Goal: Information Seeking & Learning: Learn about a topic

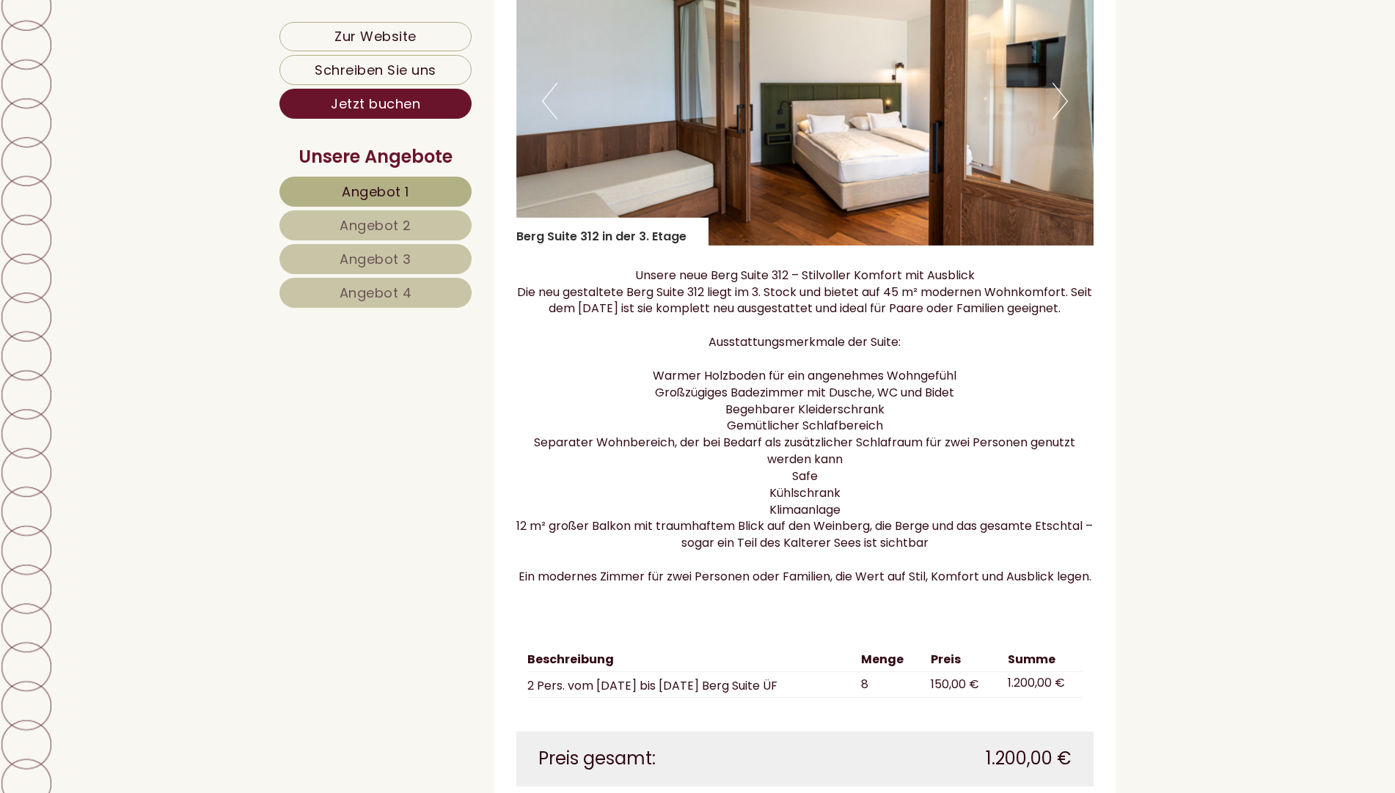
scroll to position [1369, 0]
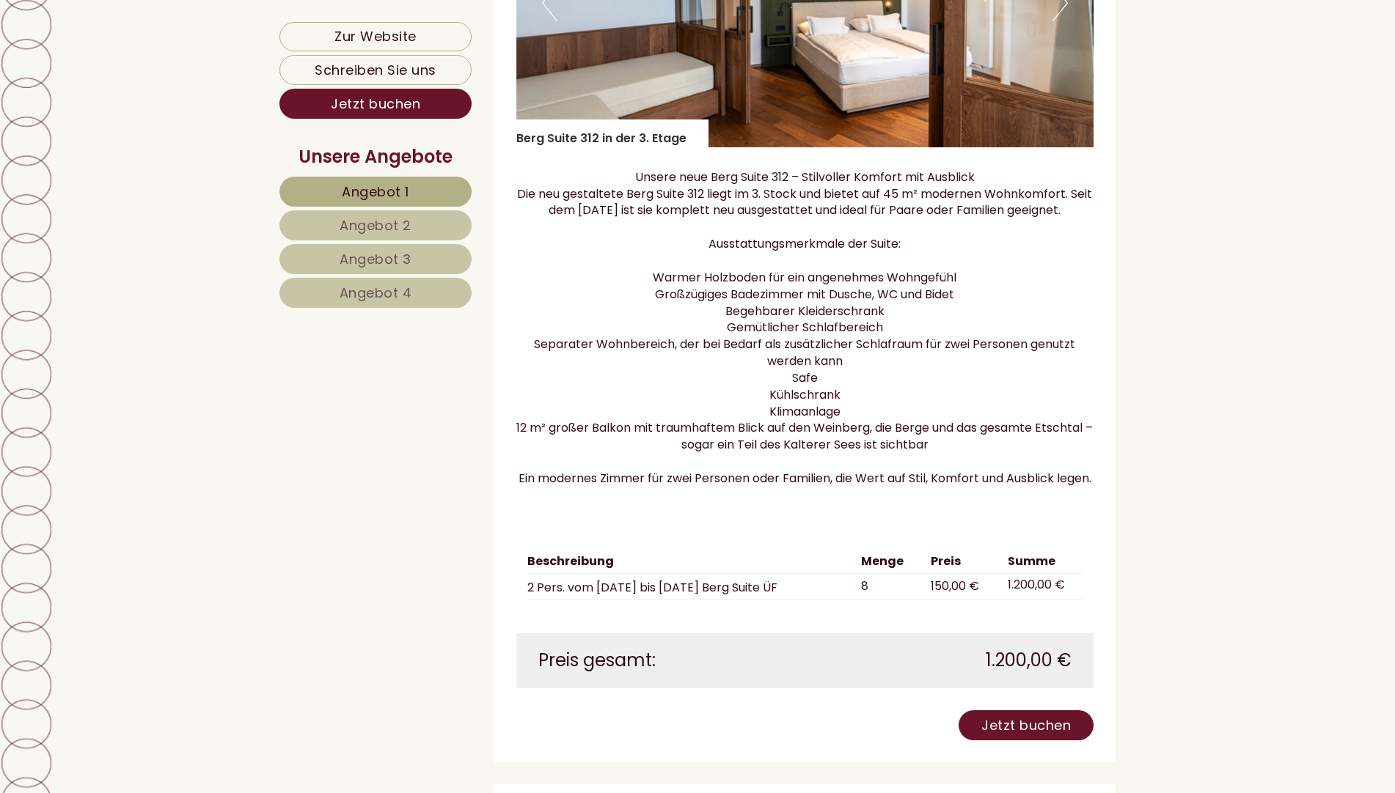
click at [389, 258] on span "Angebot 3" at bounding box center [376, 259] width 72 height 18
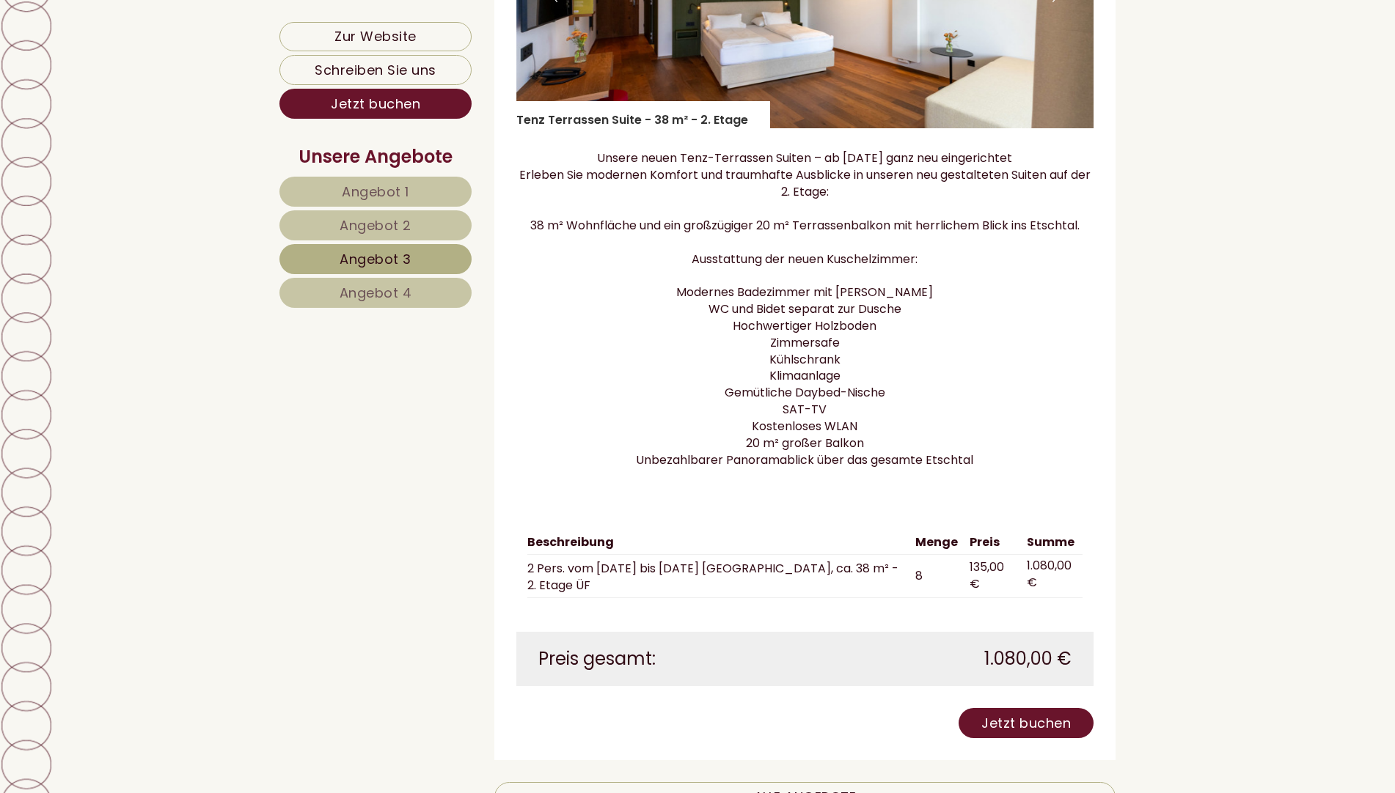
scroll to position [1504, 0]
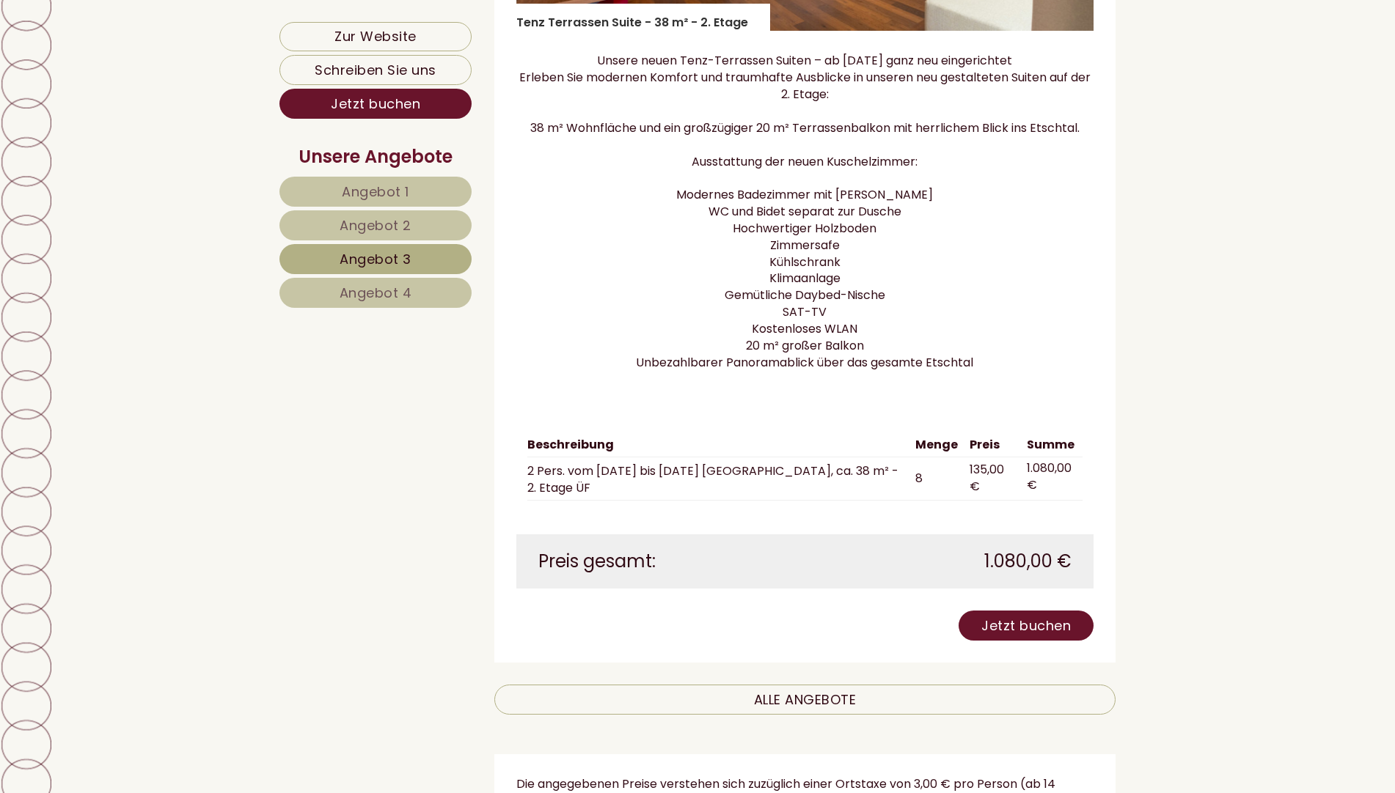
click at [340, 290] on span "Angebot 4" at bounding box center [376, 293] width 73 height 18
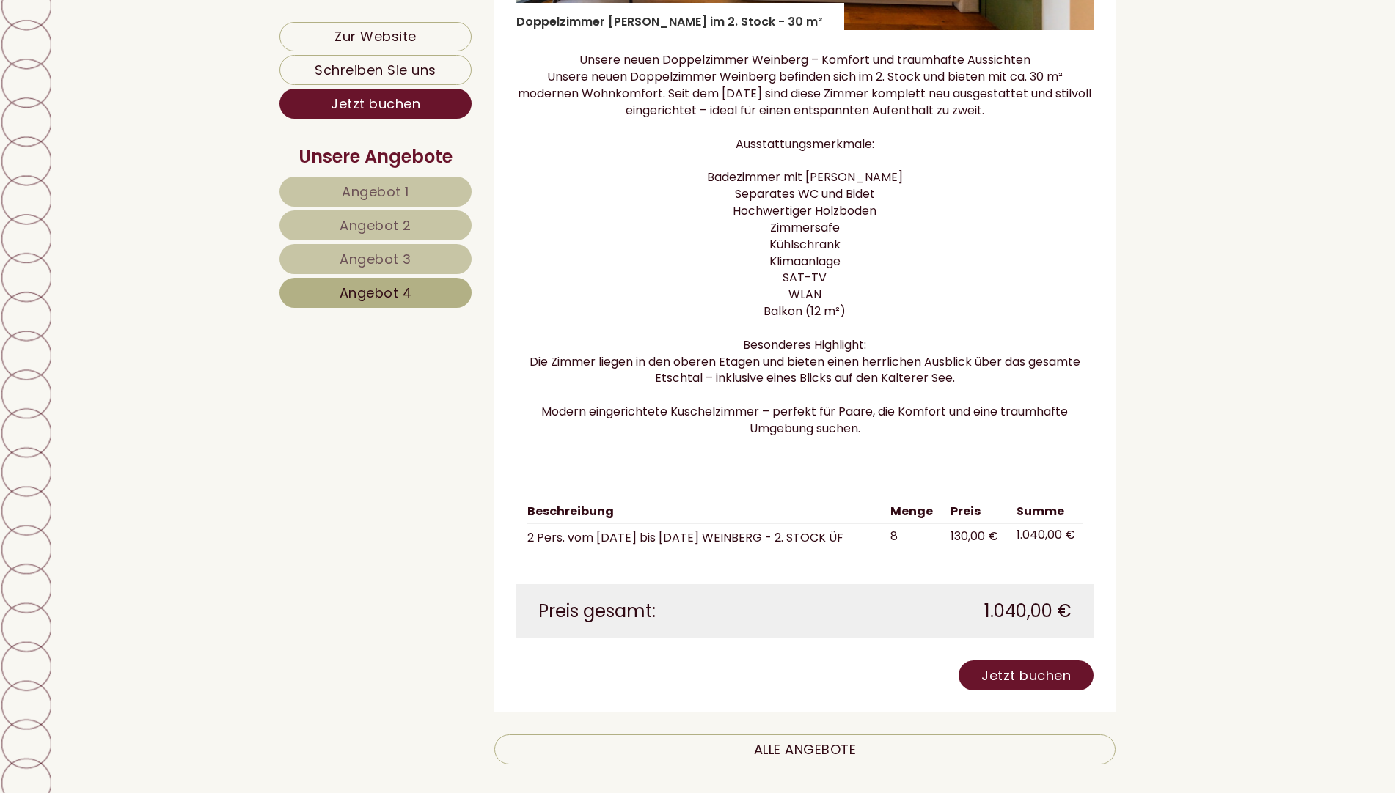
scroll to position [1602, 0]
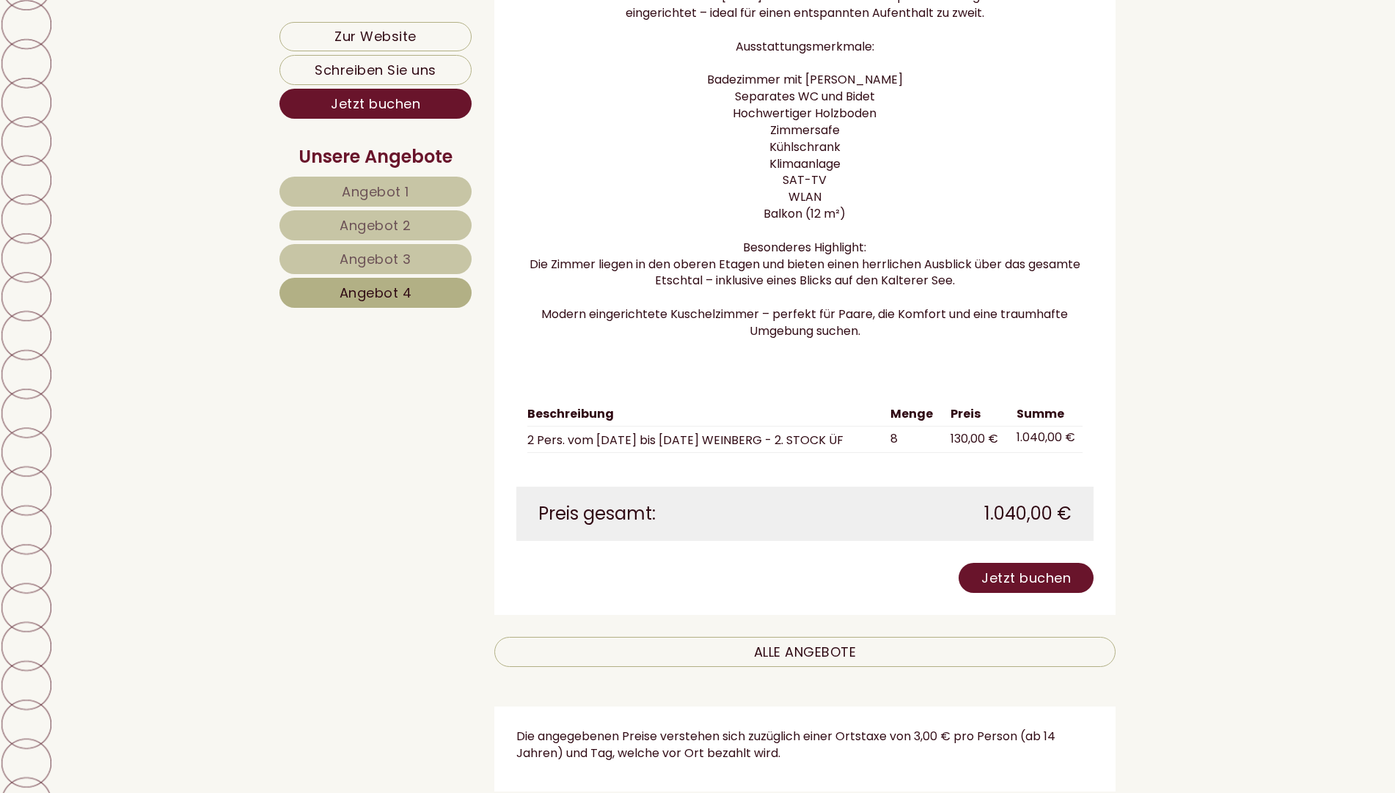
click at [361, 225] on span "Angebot 2" at bounding box center [376, 225] width 72 height 18
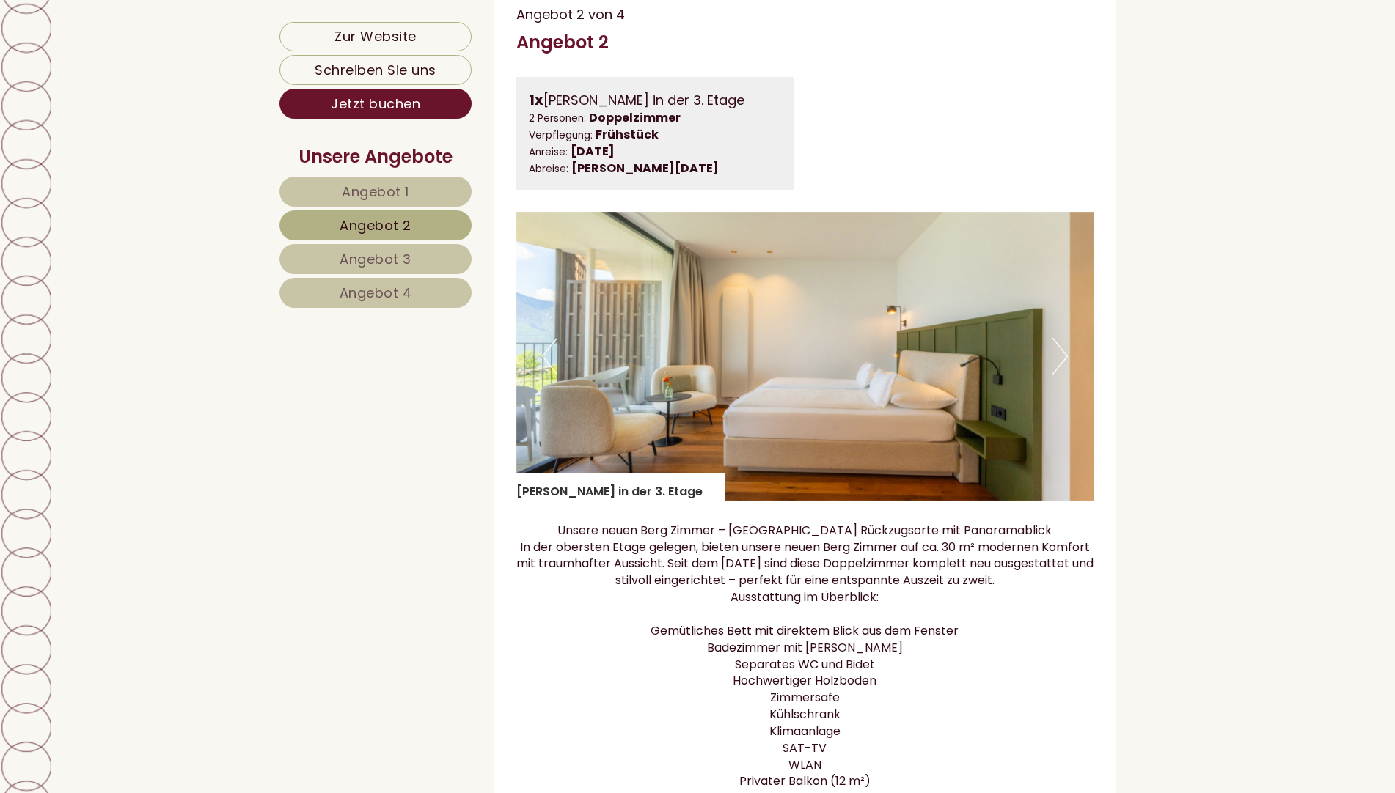
scroll to position [1505, 0]
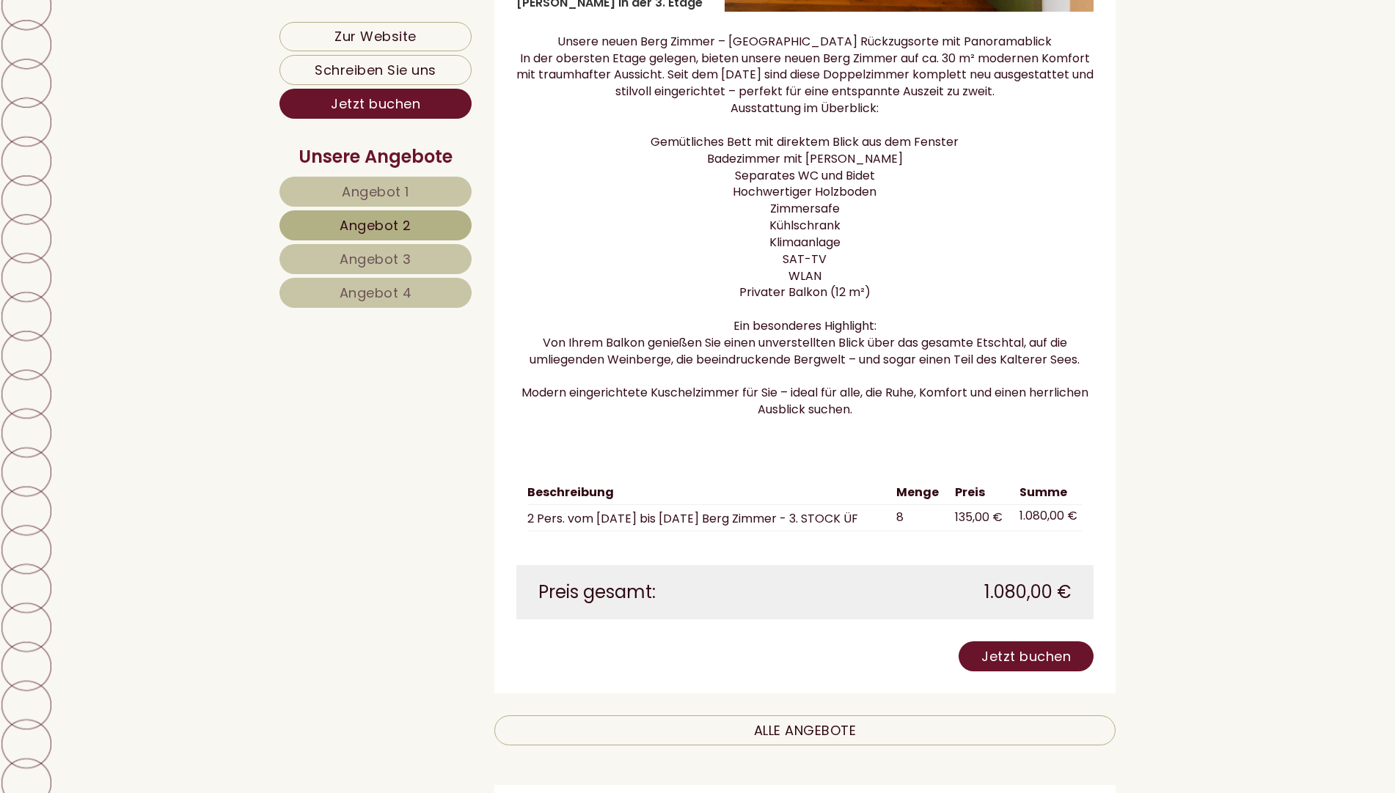
click at [380, 254] on span "Angebot 3" at bounding box center [376, 259] width 72 height 18
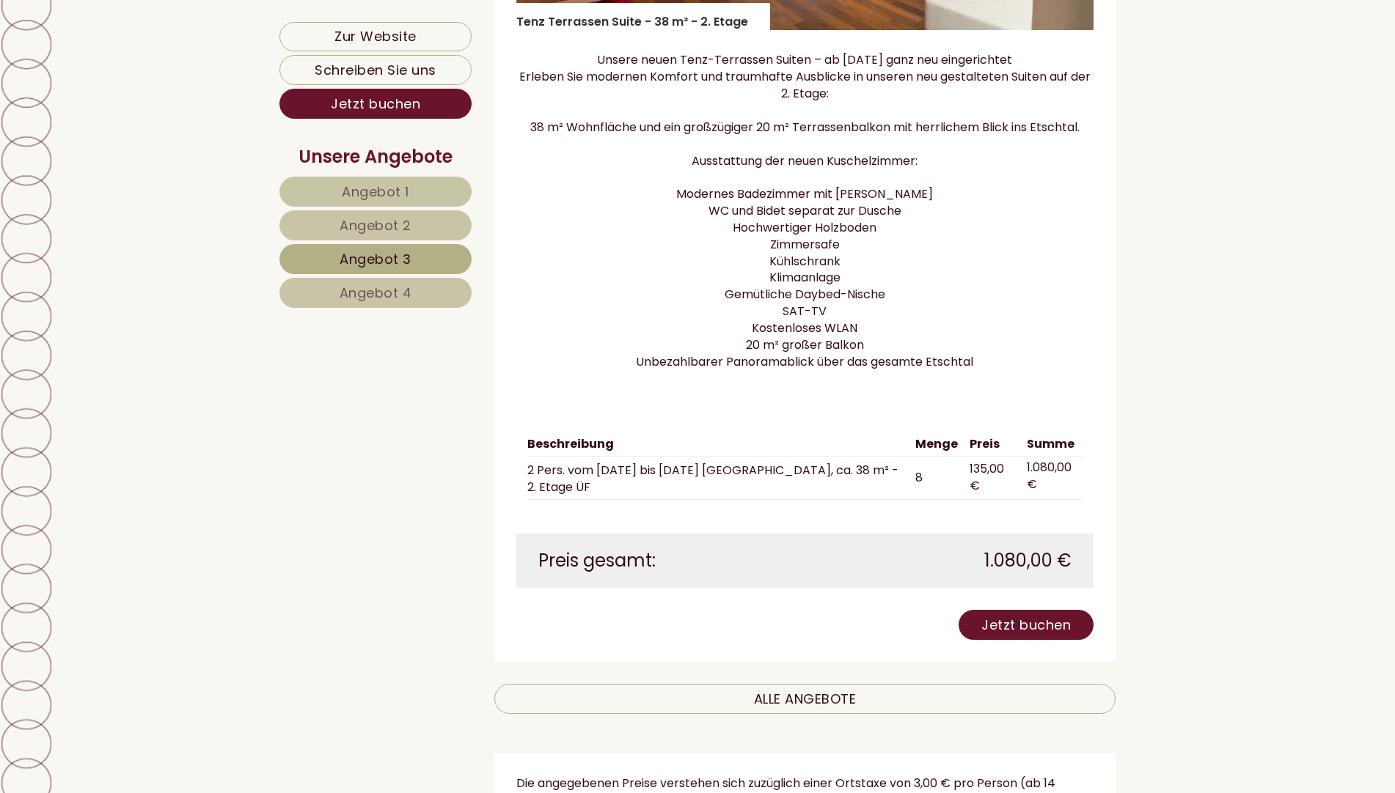
scroll to position [1016, 0]
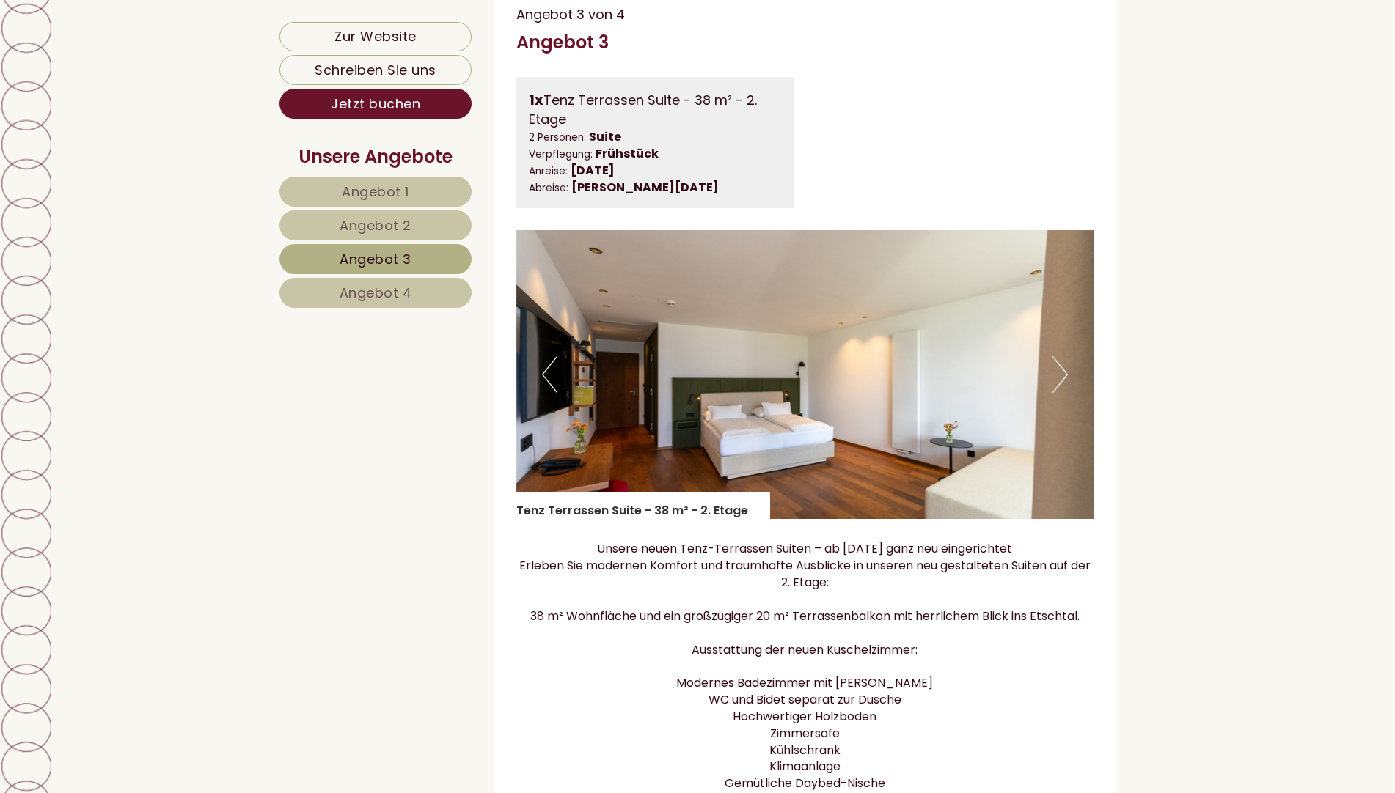
click at [370, 222] on span "Angebot 2" at bounding box center [376, 225] width 72 height 18
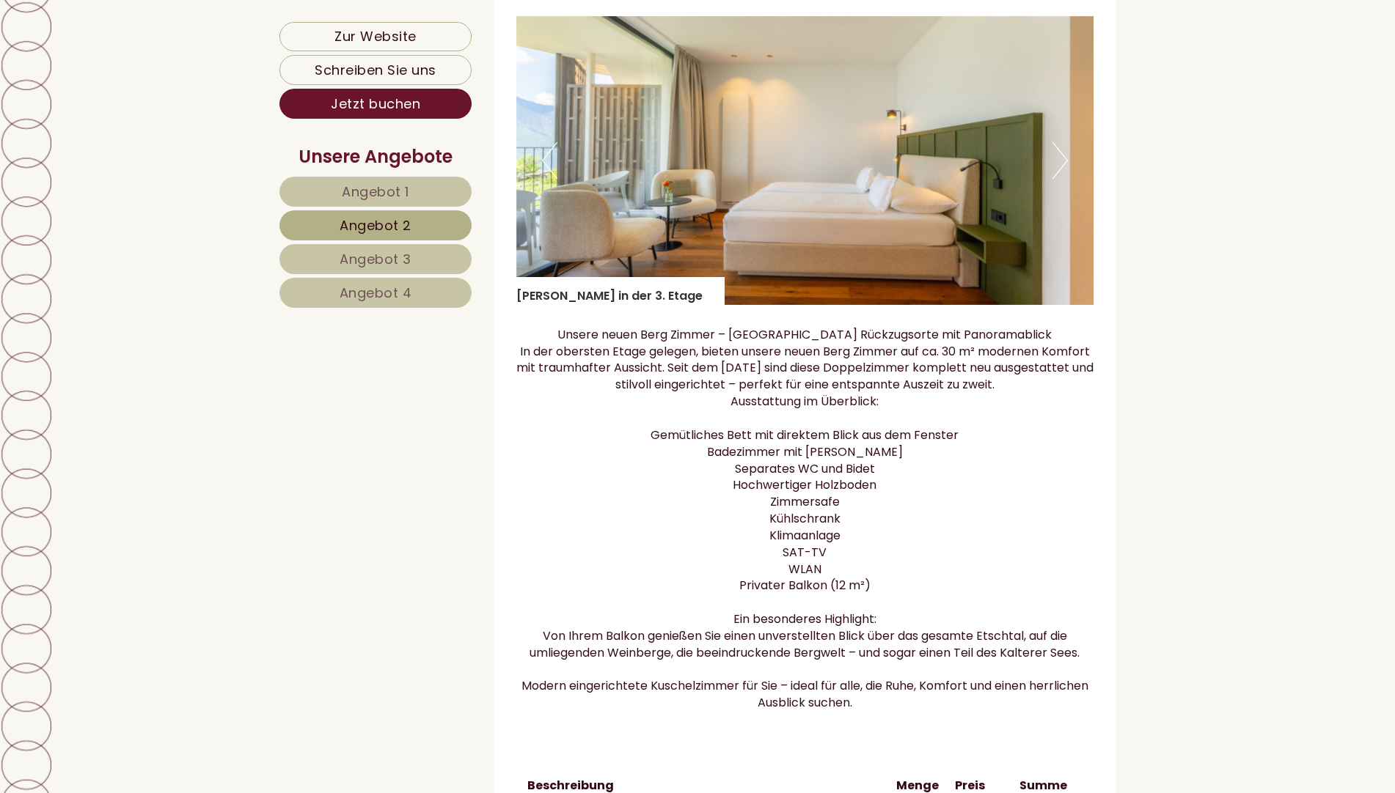
scroll to position [1505, 0]
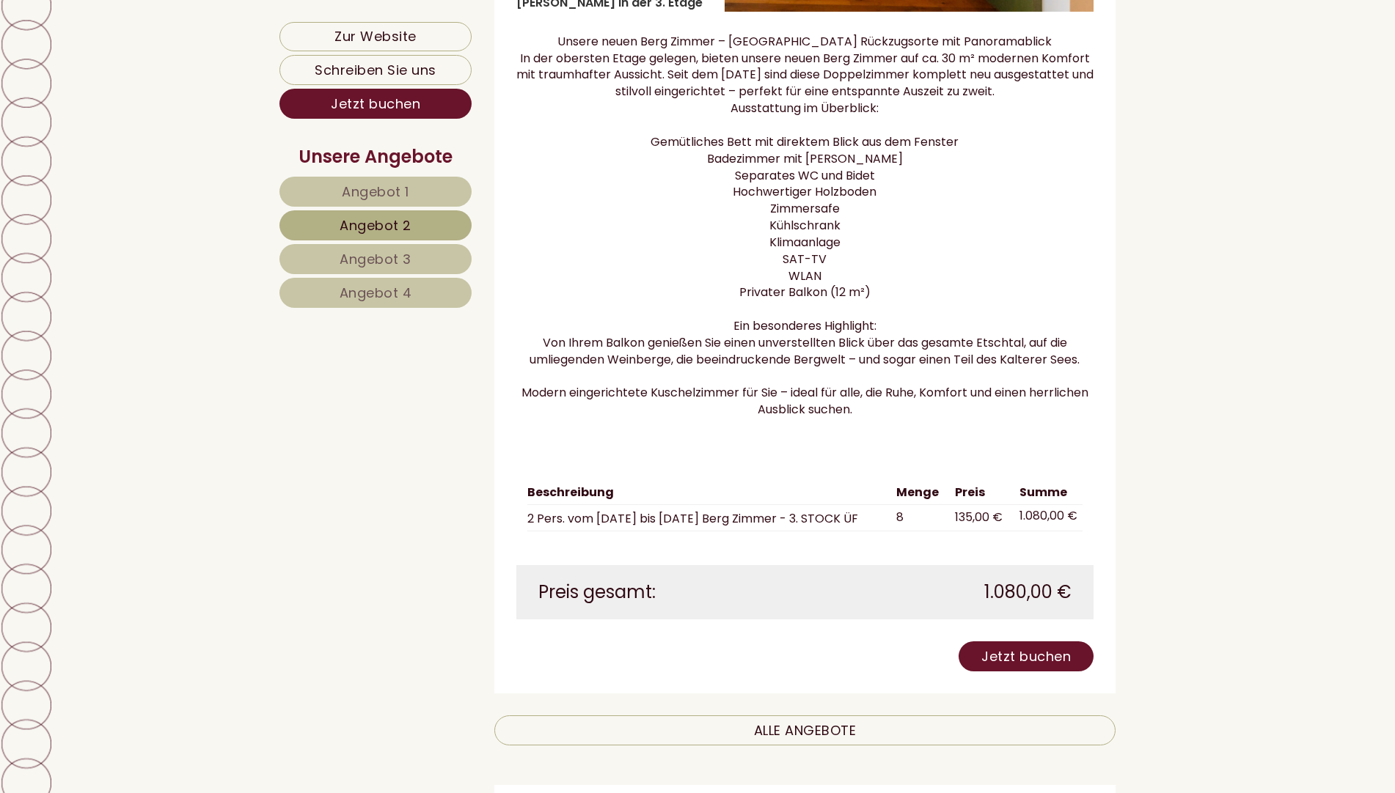
click at [388, 188] on span "Angebot 1" at bounding box center [375, 192] width 67 height 18
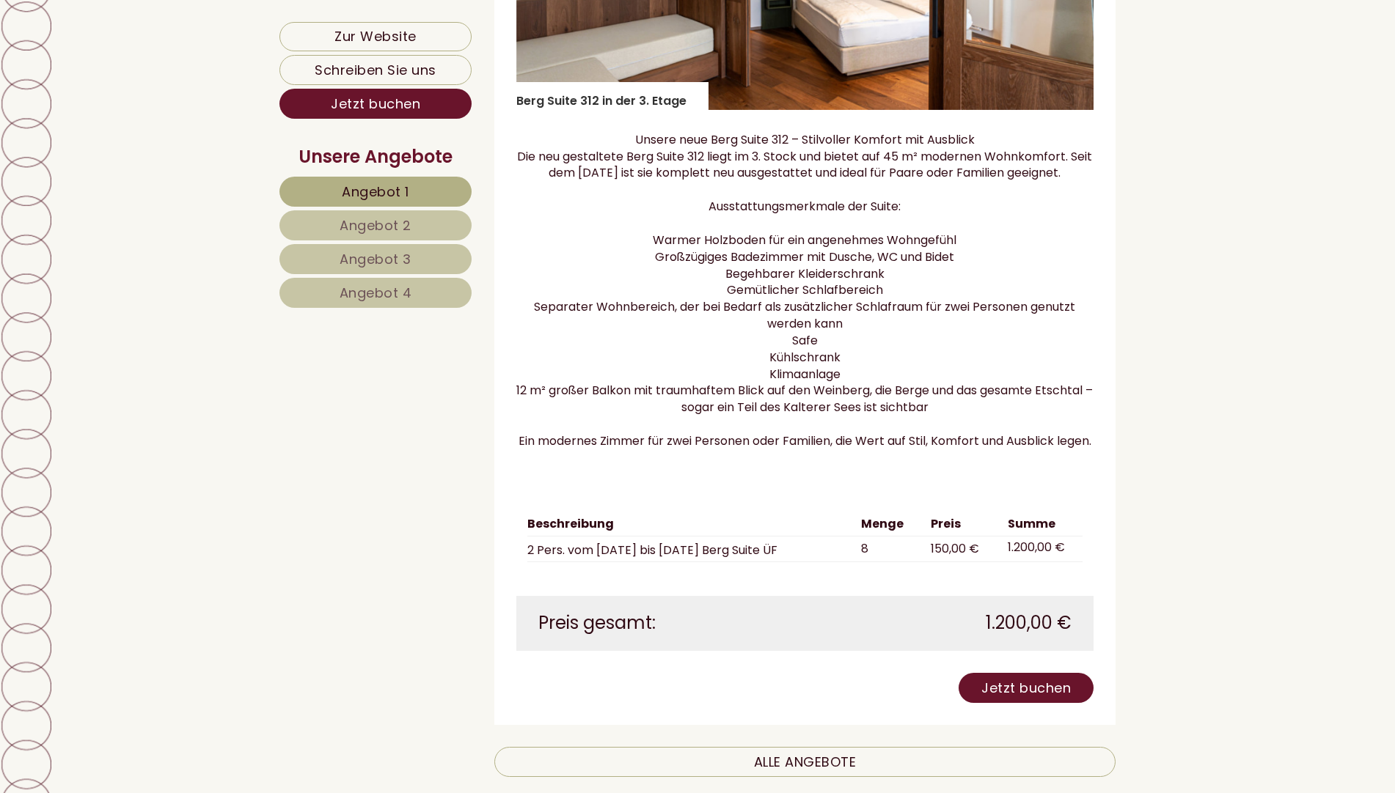
scroll to position [1504, 0]
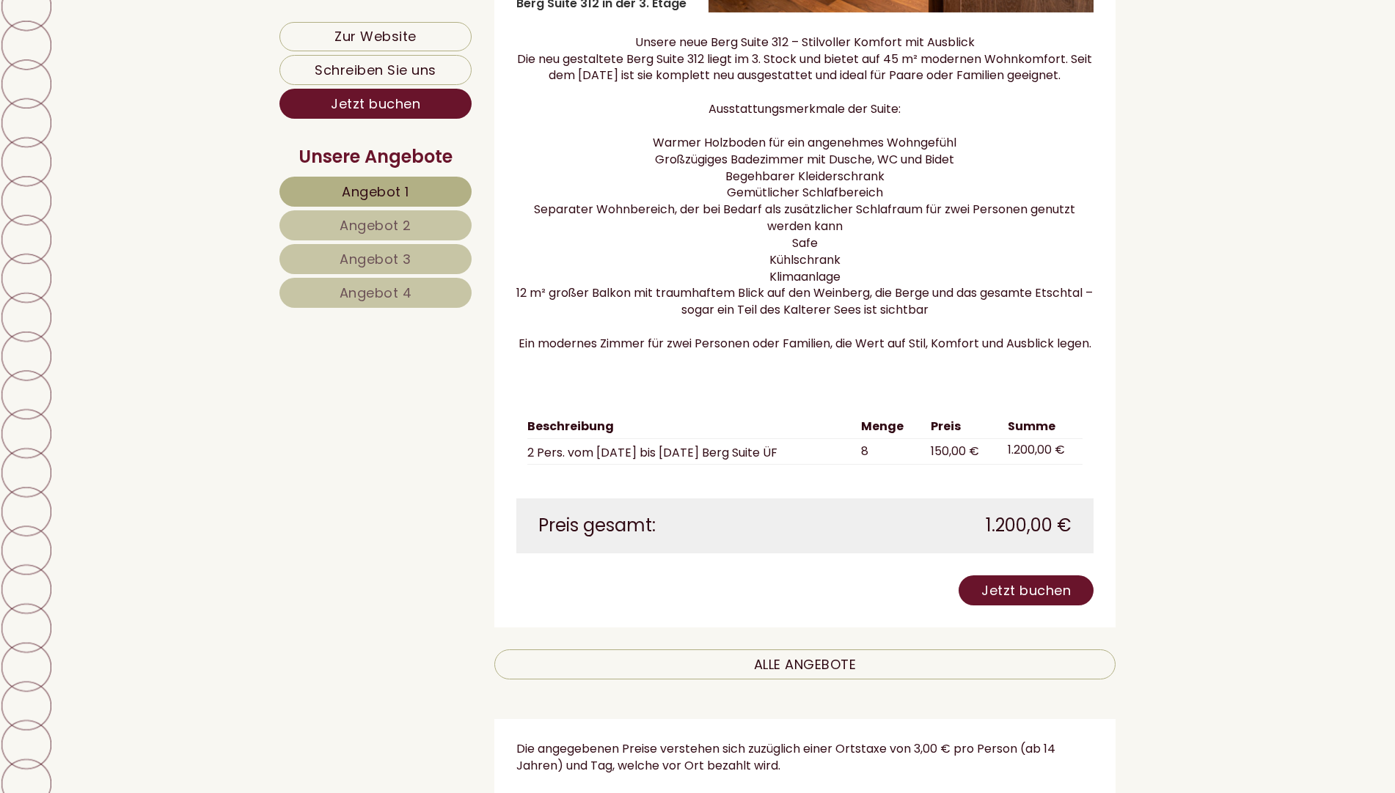
click at [342, 218] on span "Angebot 2" at bounding box center [376, 225] width 72 height 18
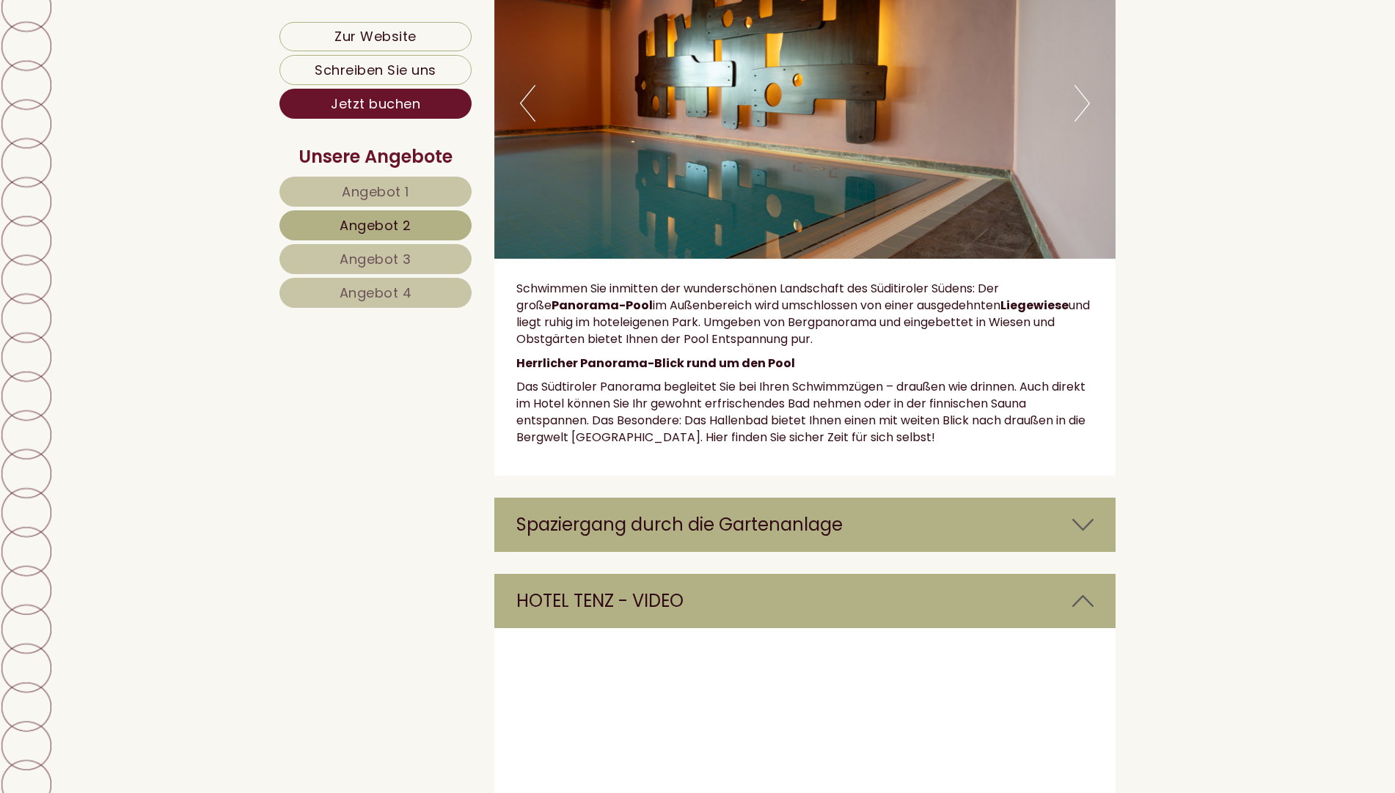
scroll to position [3406, 0]
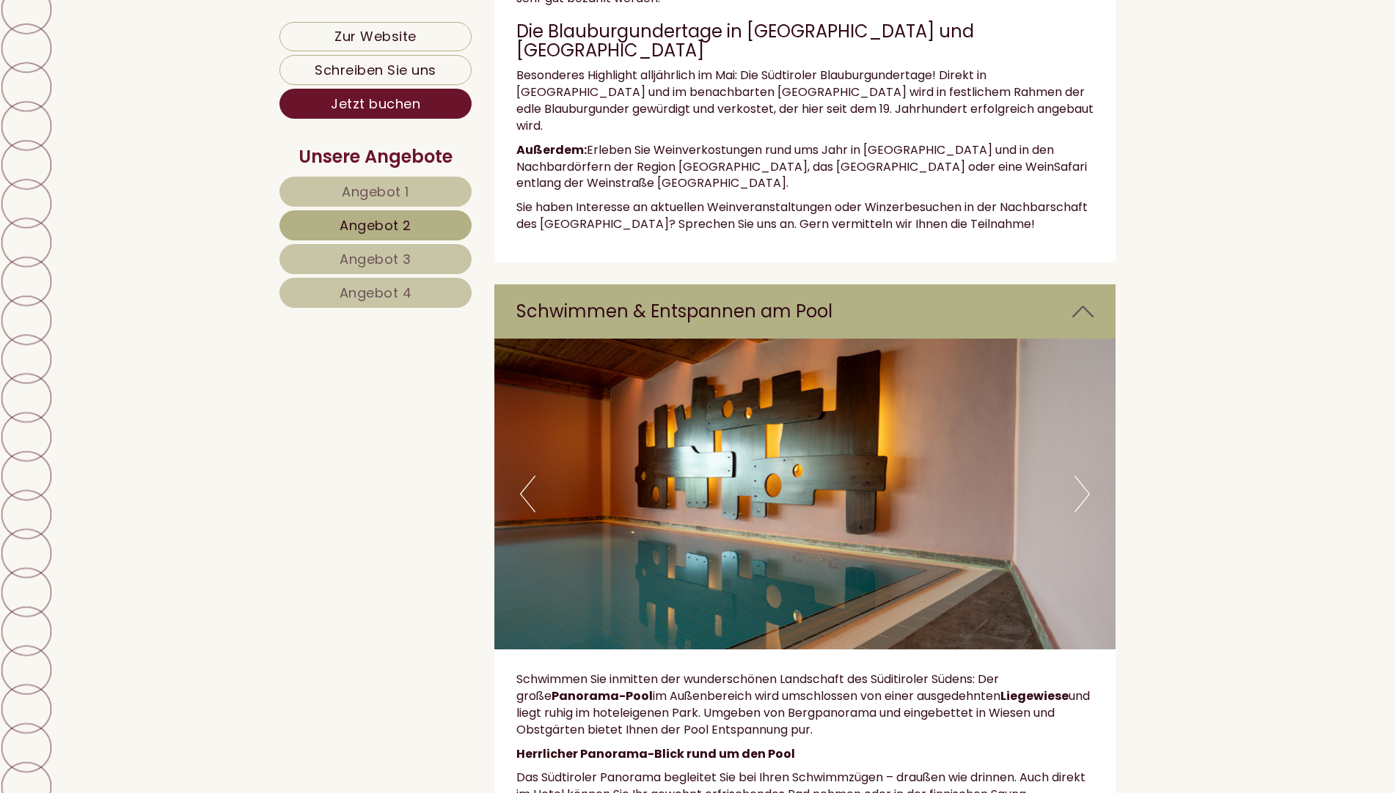
click at [1082, 476] on button "Next" at bounding box center [1081, 494] width 15 height 37
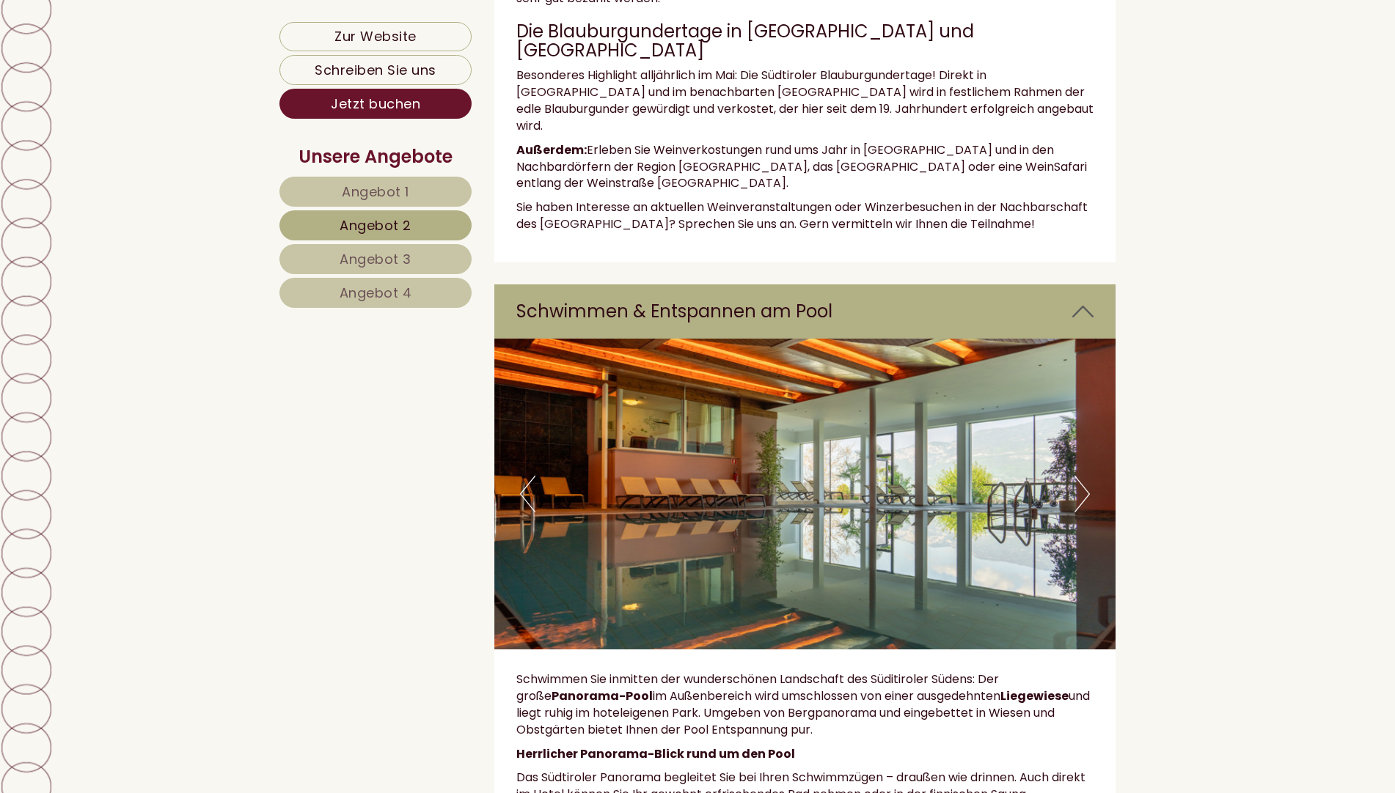
click at [1082, 476] on button "Next" at bounding box center [1081, 494] width 15 height 37
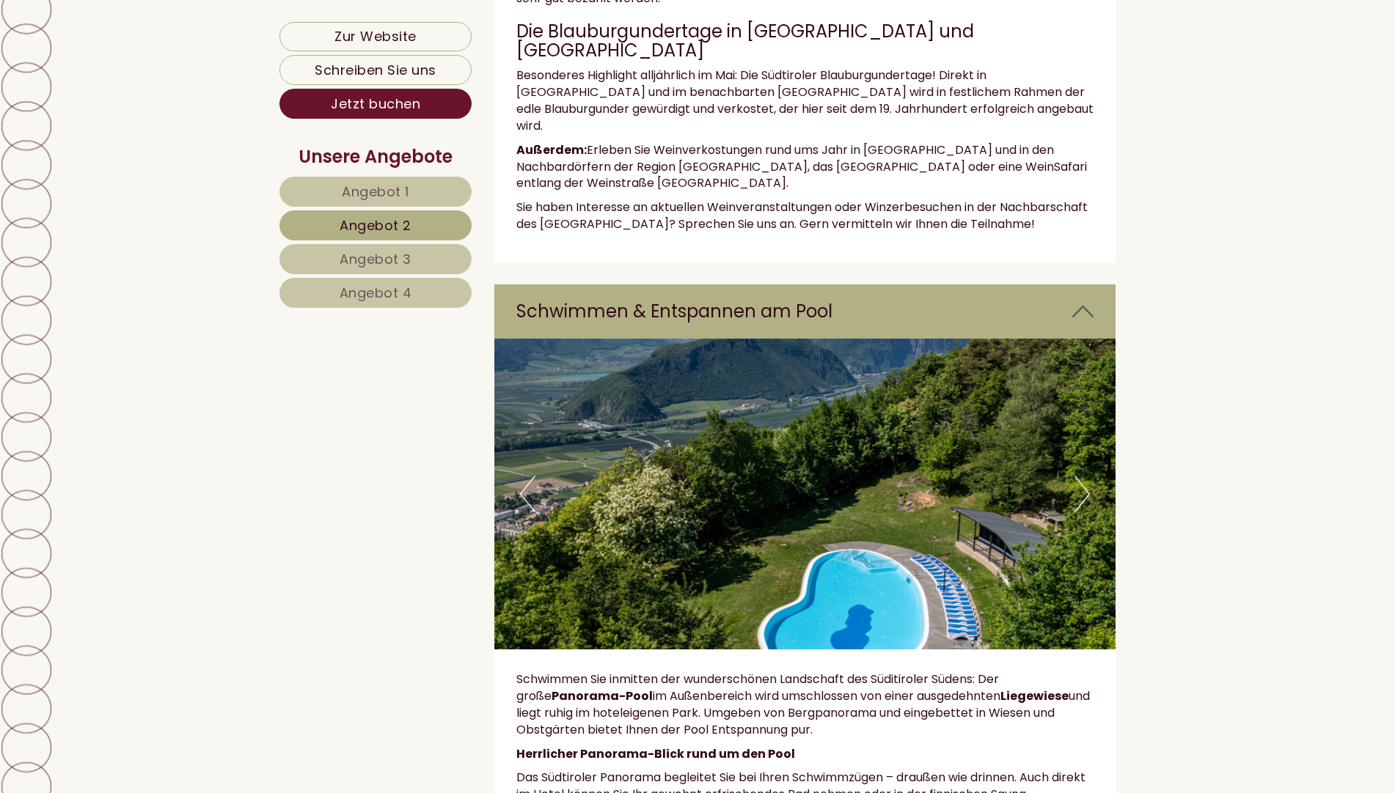
click at [1082, 476] on button "Next" at bounding box center [1081, 494] width 15 height 37
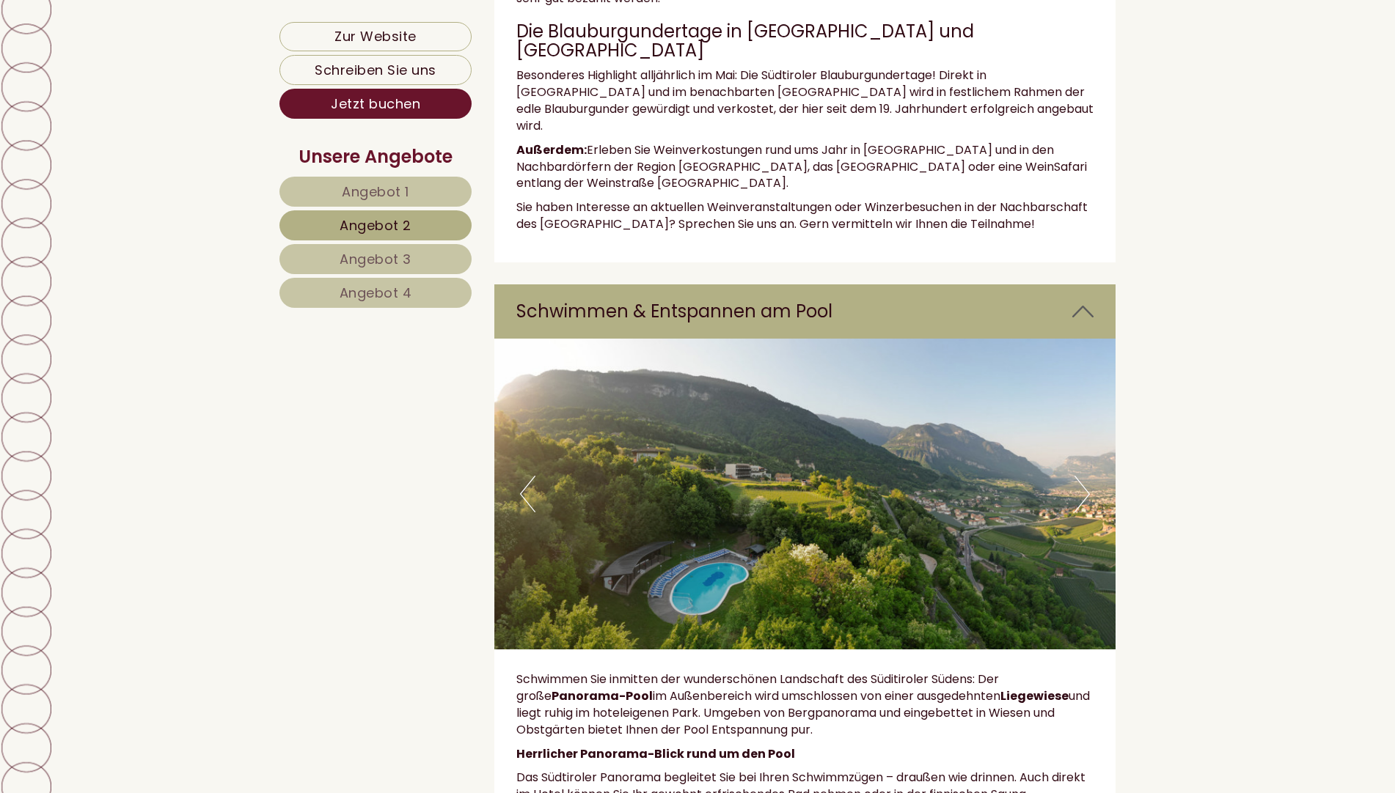
click at [1080, 476] on button "Next" at bounding box center [1081, 494] width 15 height 37
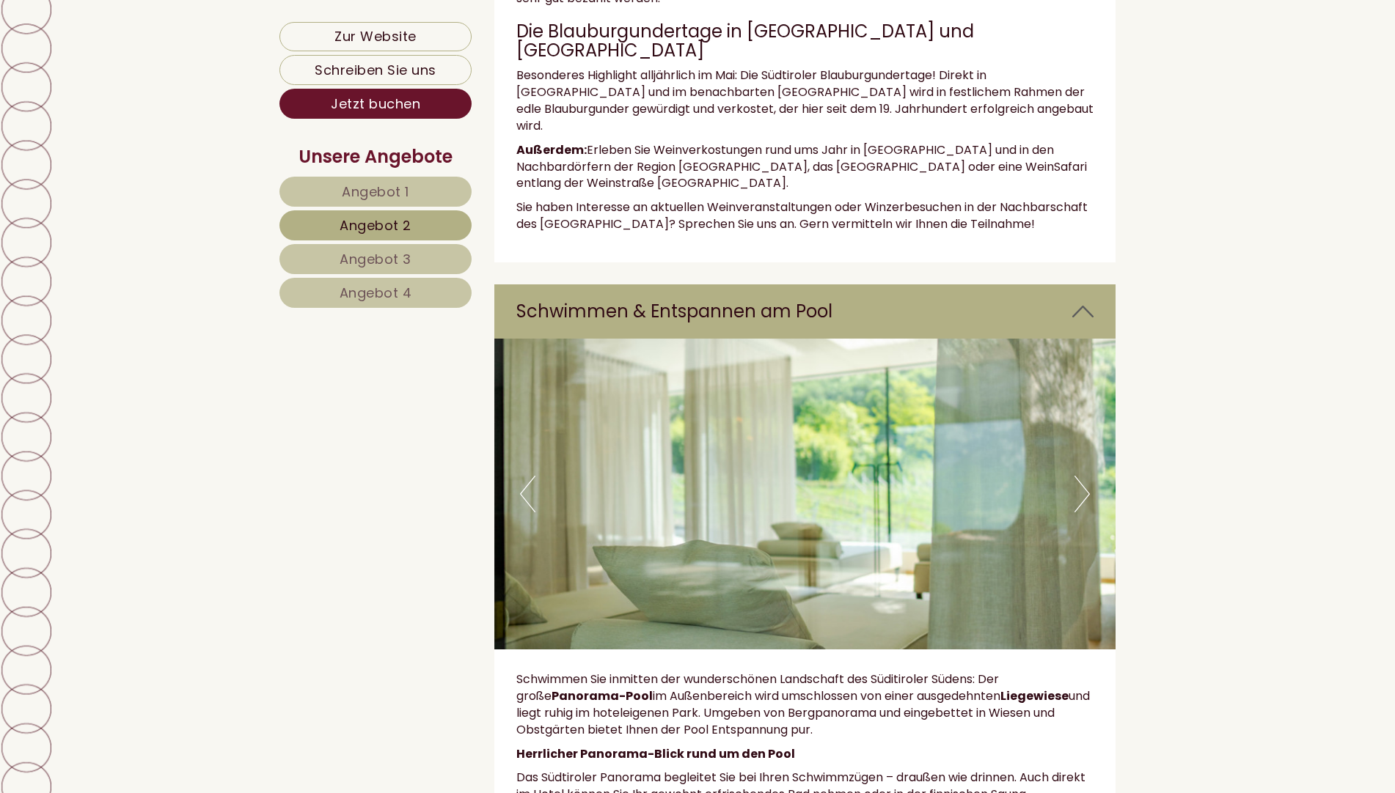
click at [1077, 476] on button "Next" at bounding box center [1081, 494] width 15 height 37
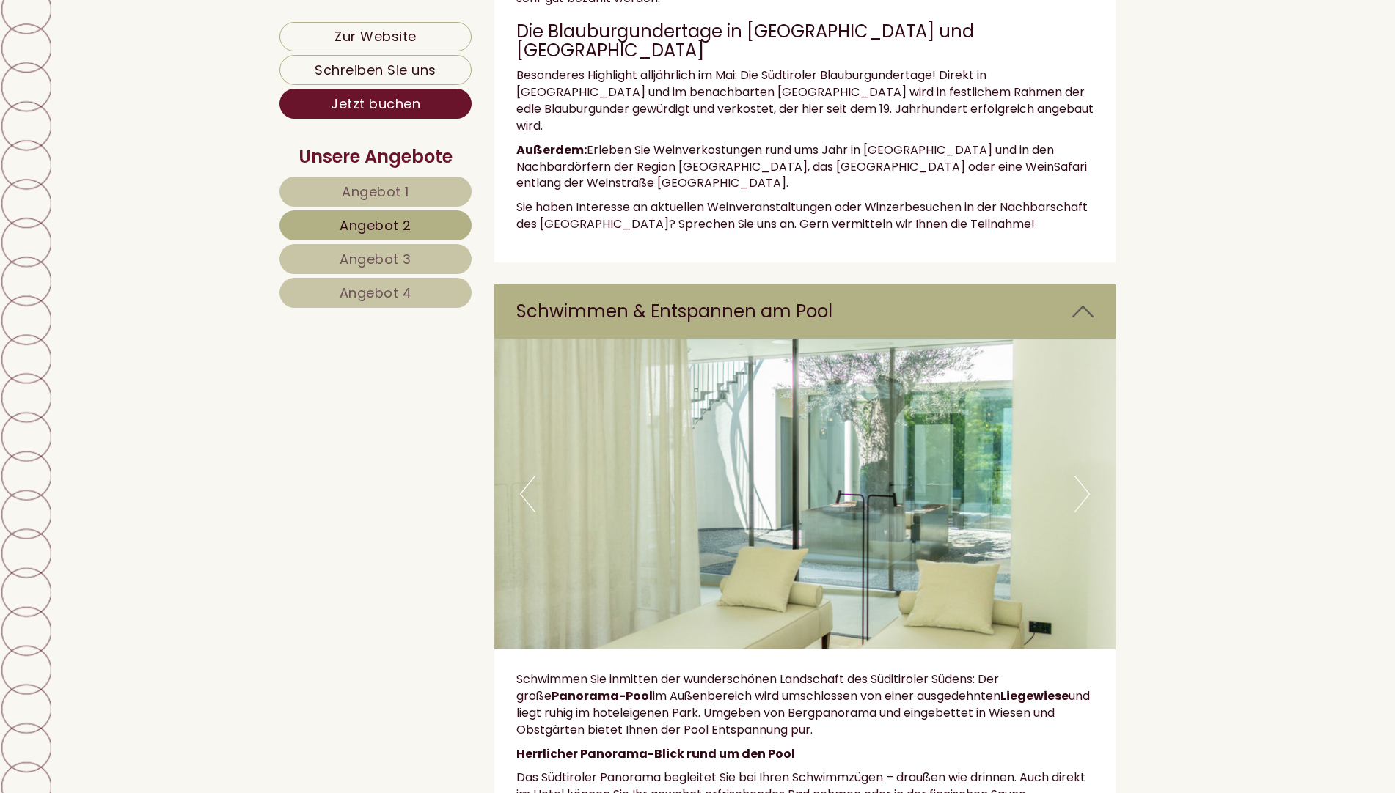
click at [1078, 476] on button "Next" at bounding box center [1081, 494] width 15 height 37
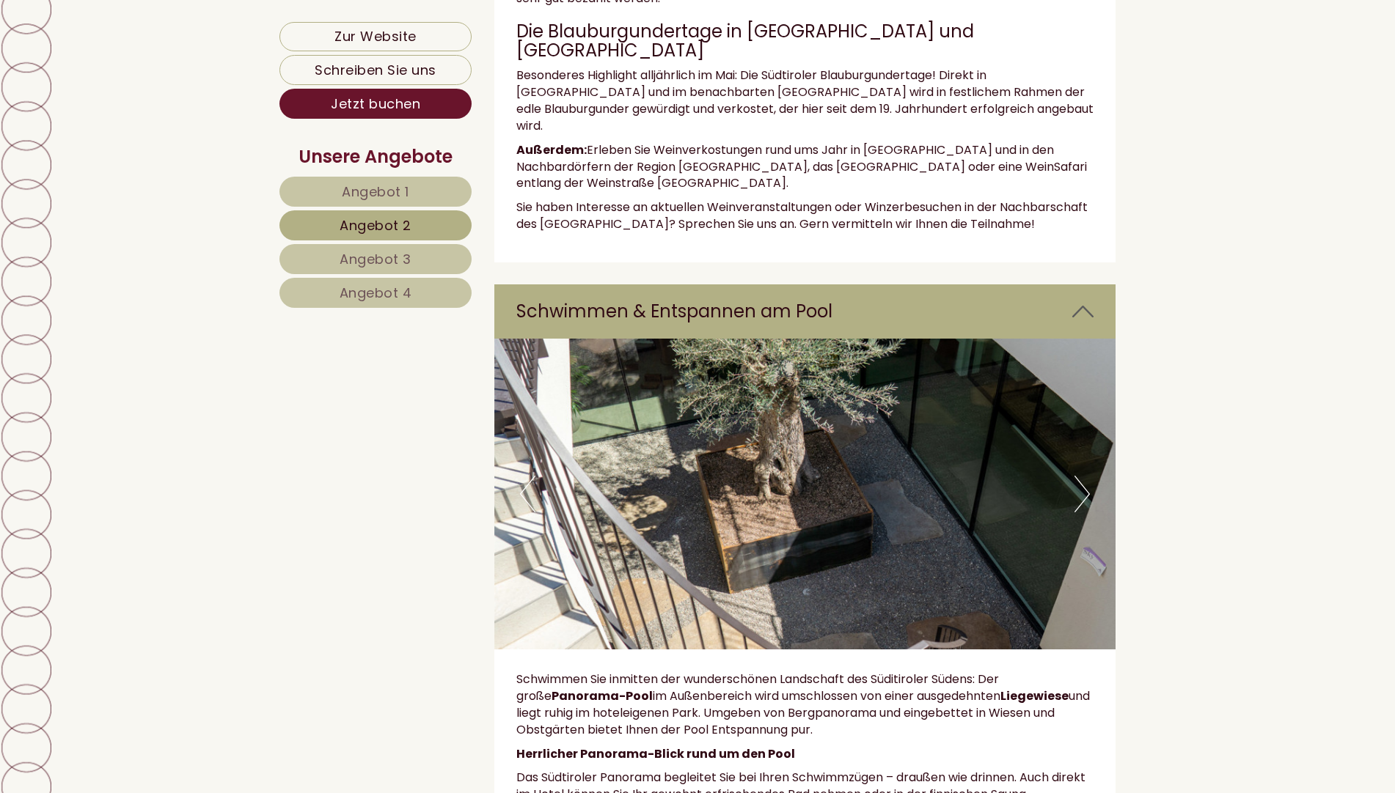
click at [1080, 476] on button "Next" at bounding box center [1081, 494] width 15 height 37
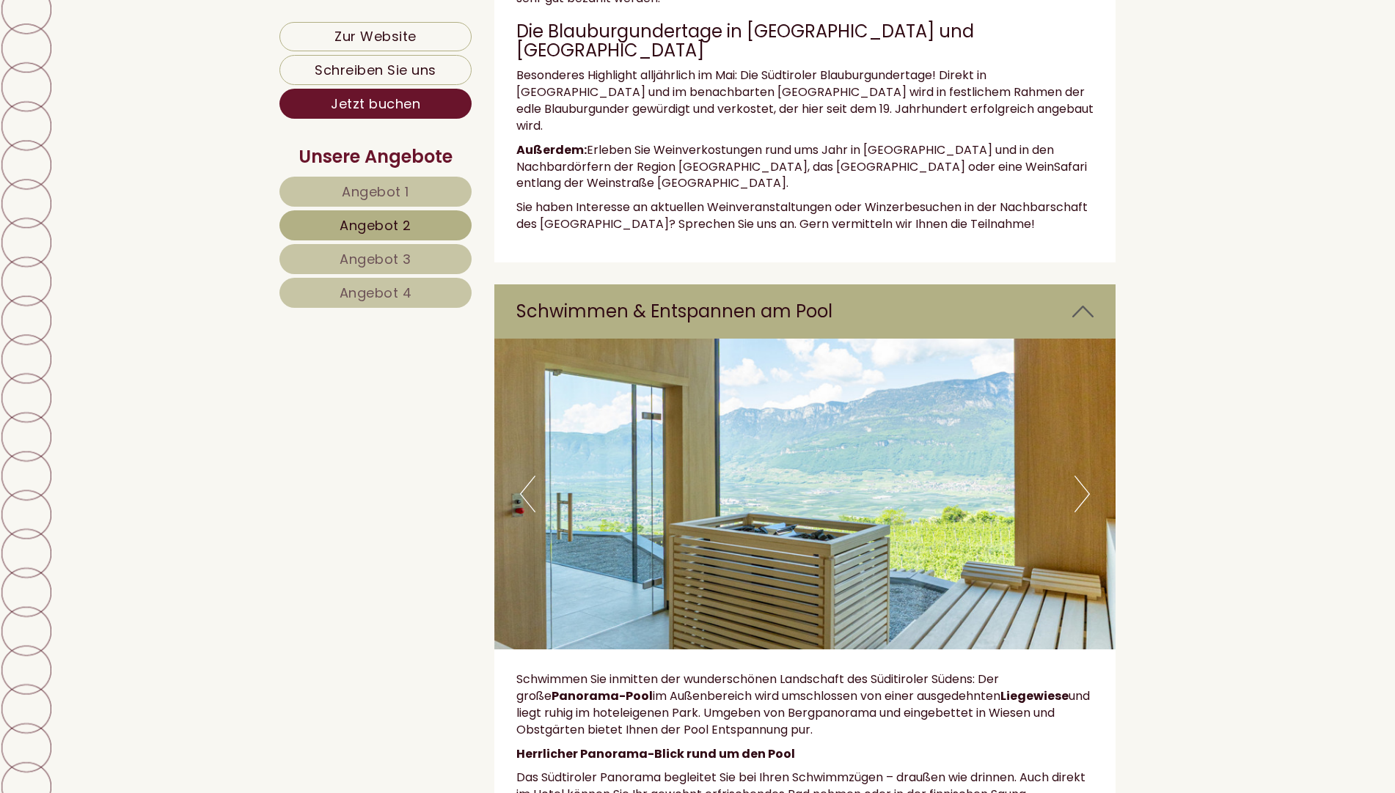
click at [1082, 476] on button "Next" at bounding box center [1081, 494] width 15 height 37
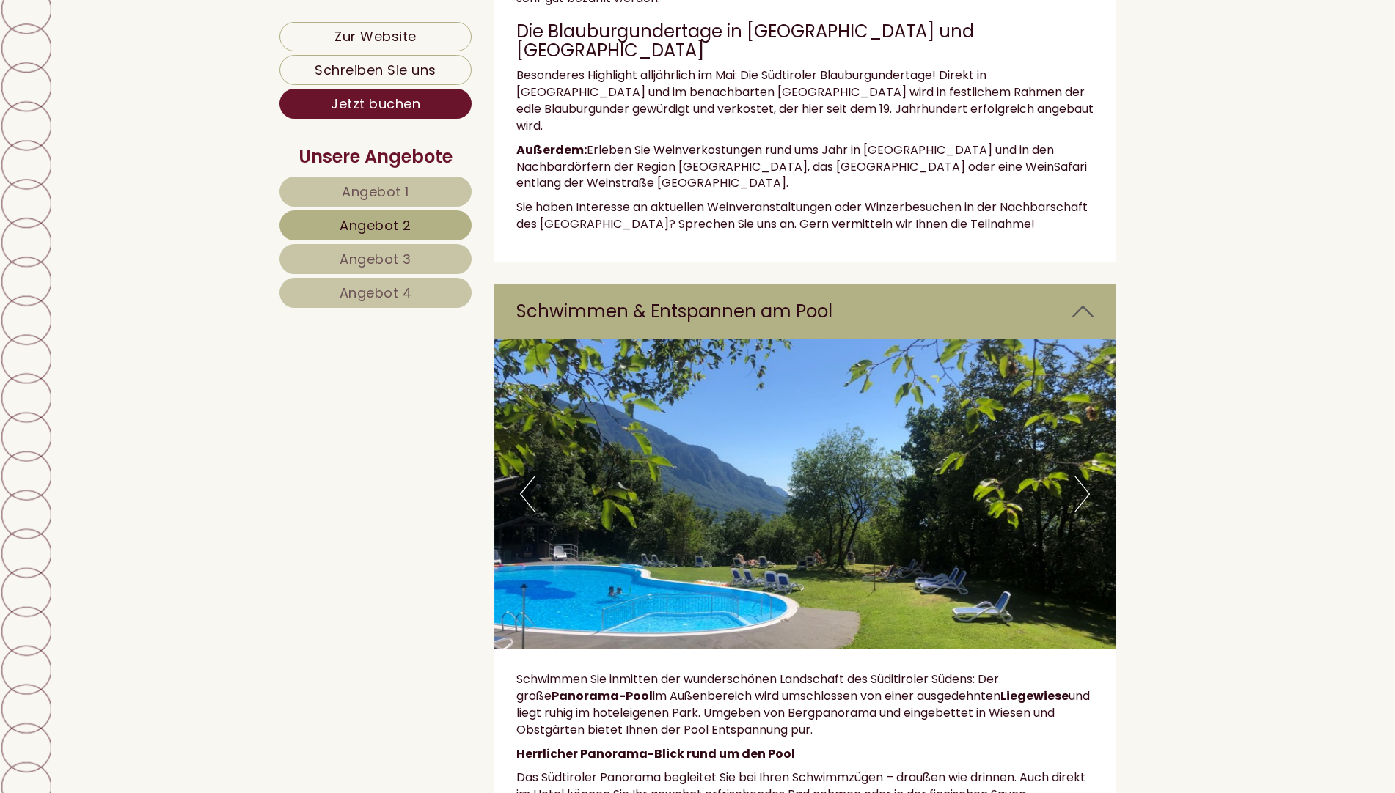
click at [1082, 476] on button "Next" at bounding box center [1081, 494] width 15 height 37
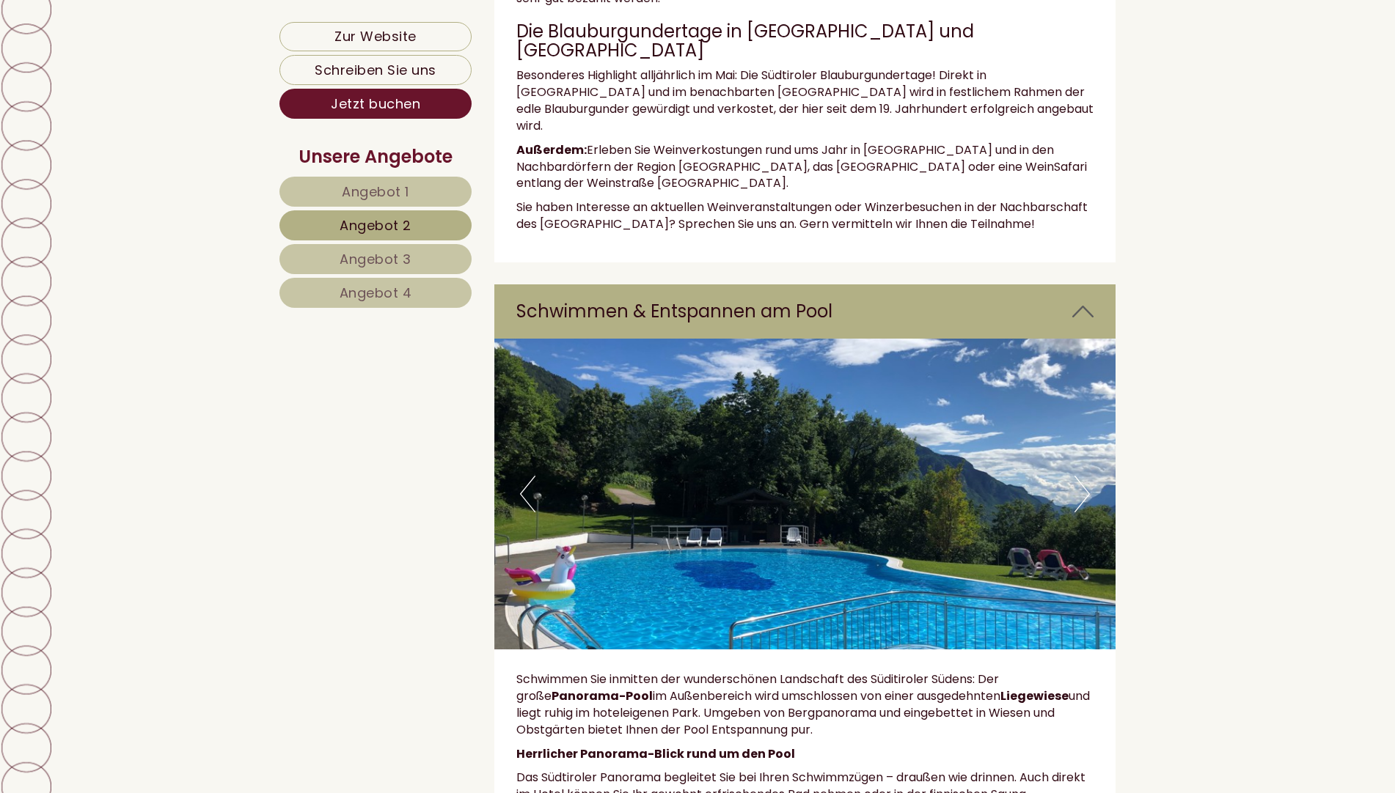
click at [1082, 476] on button "Next" at bounding box center [1081, 494] width 15 height 37
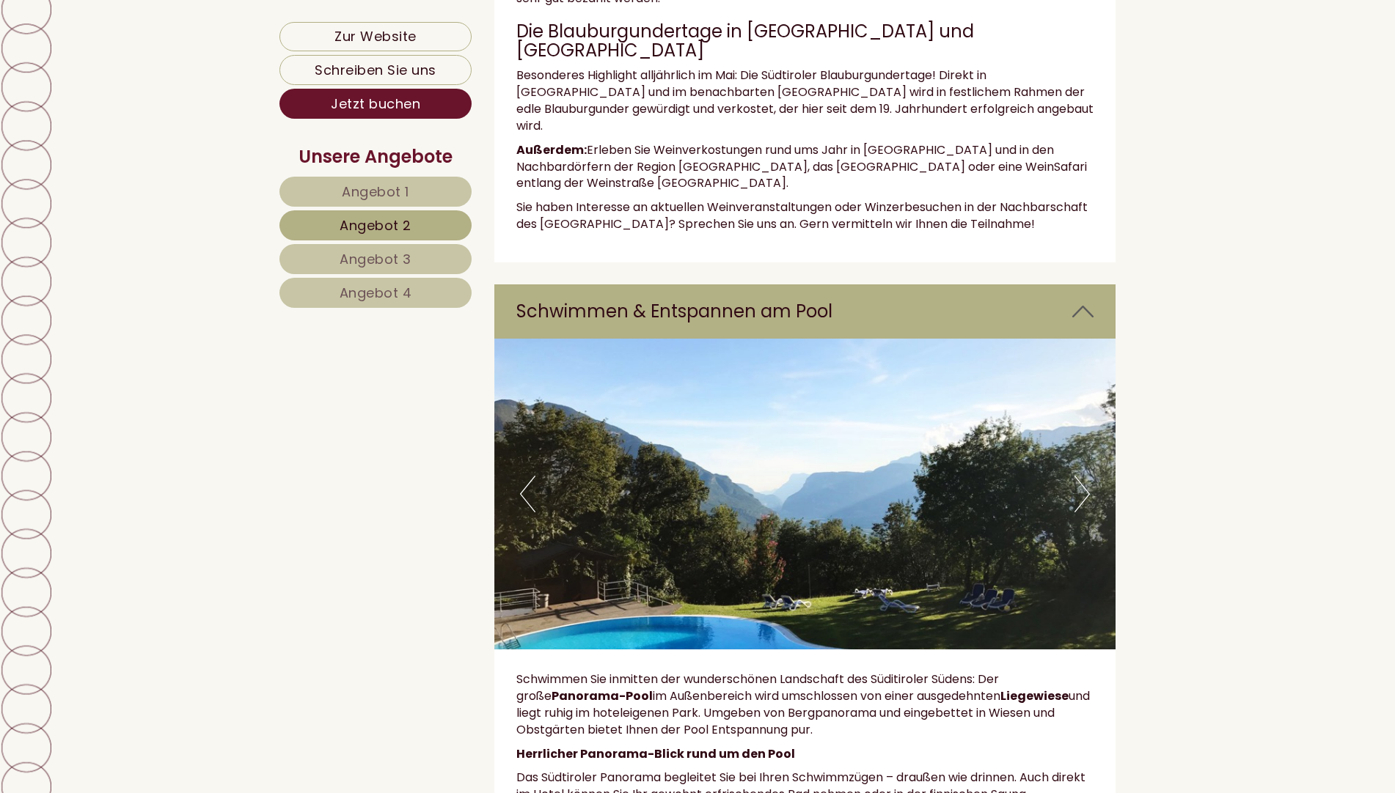
click at [1082, 476] on button "Next" at bounding box center [1081, 494] width 15 height 37
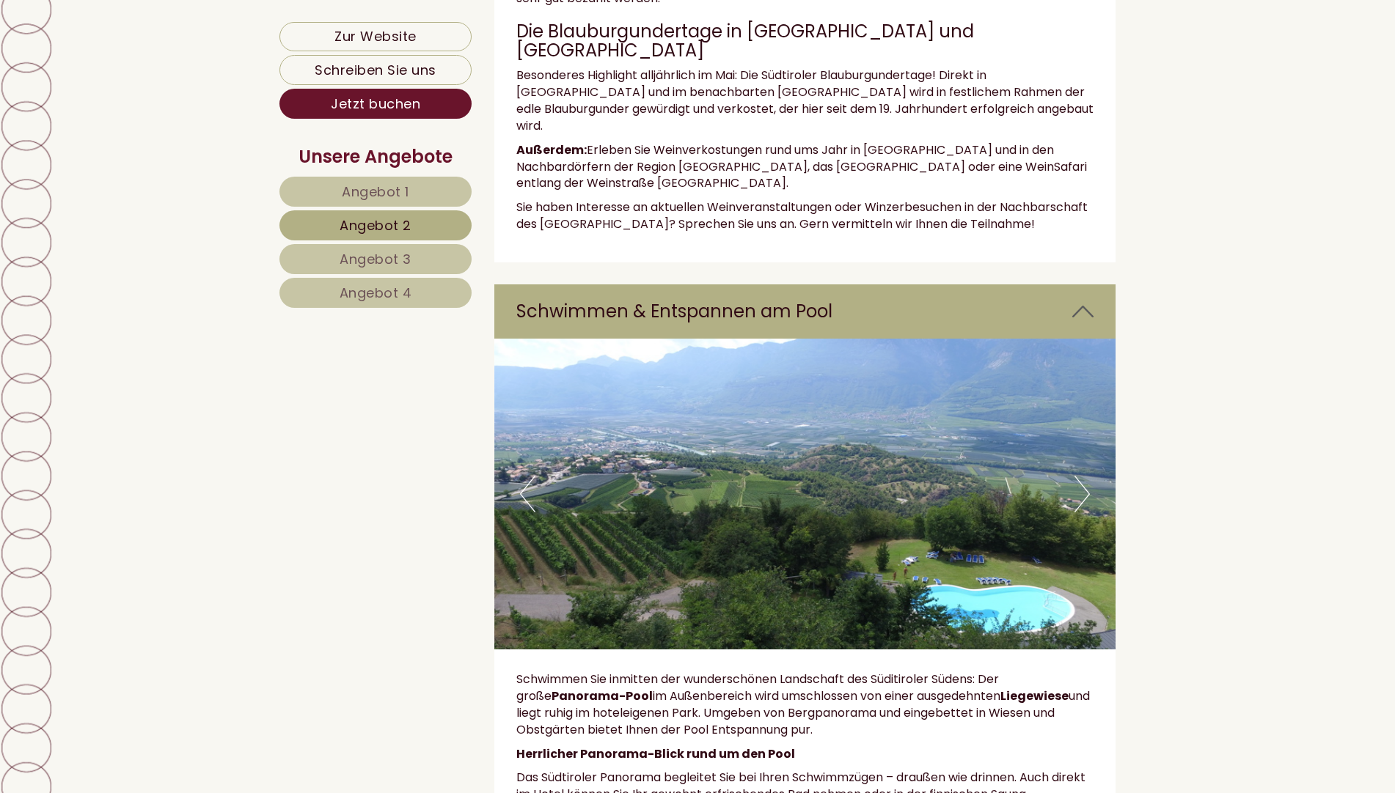
click at [1082, 476] on button "Next" at bounding box center [1081, 494] width 15 height 37
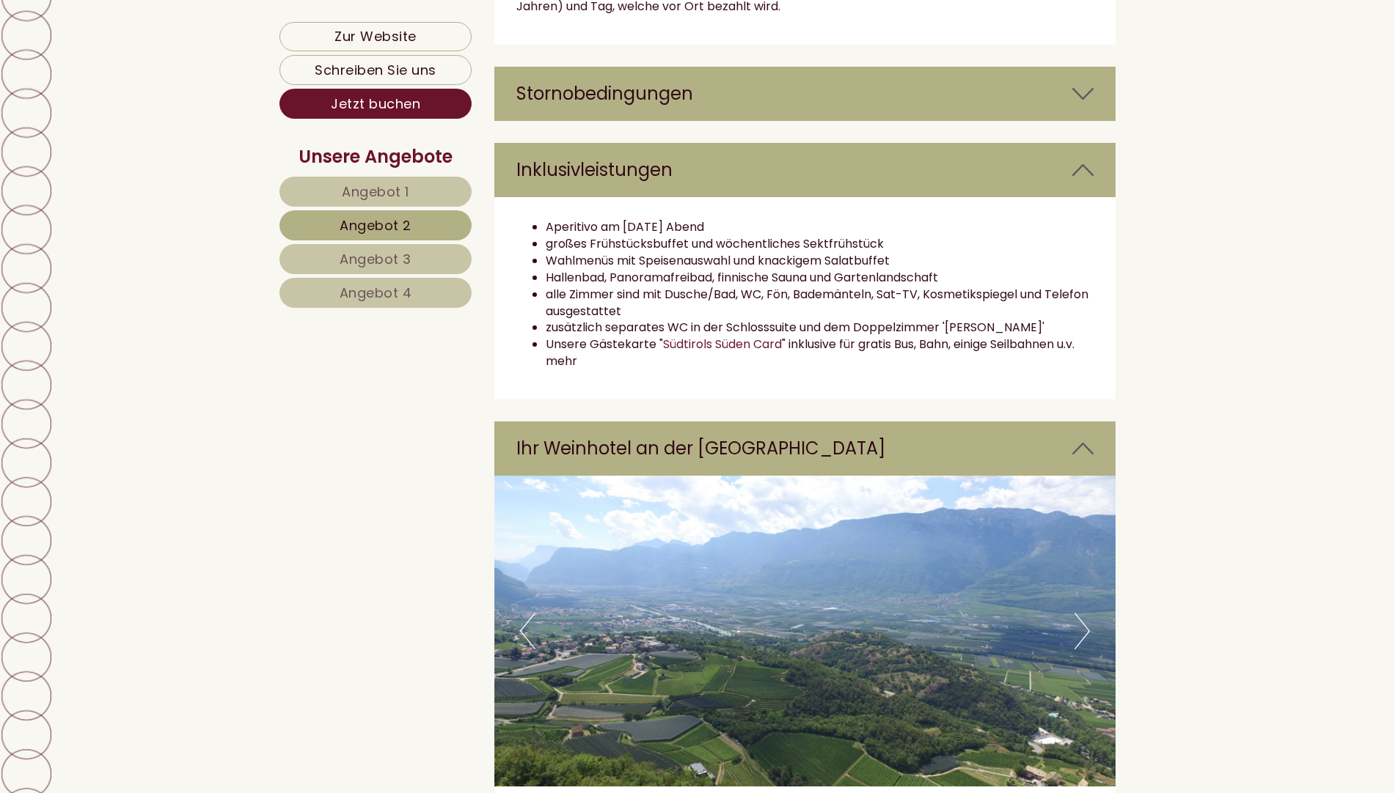
scroll to position [2624, 0]
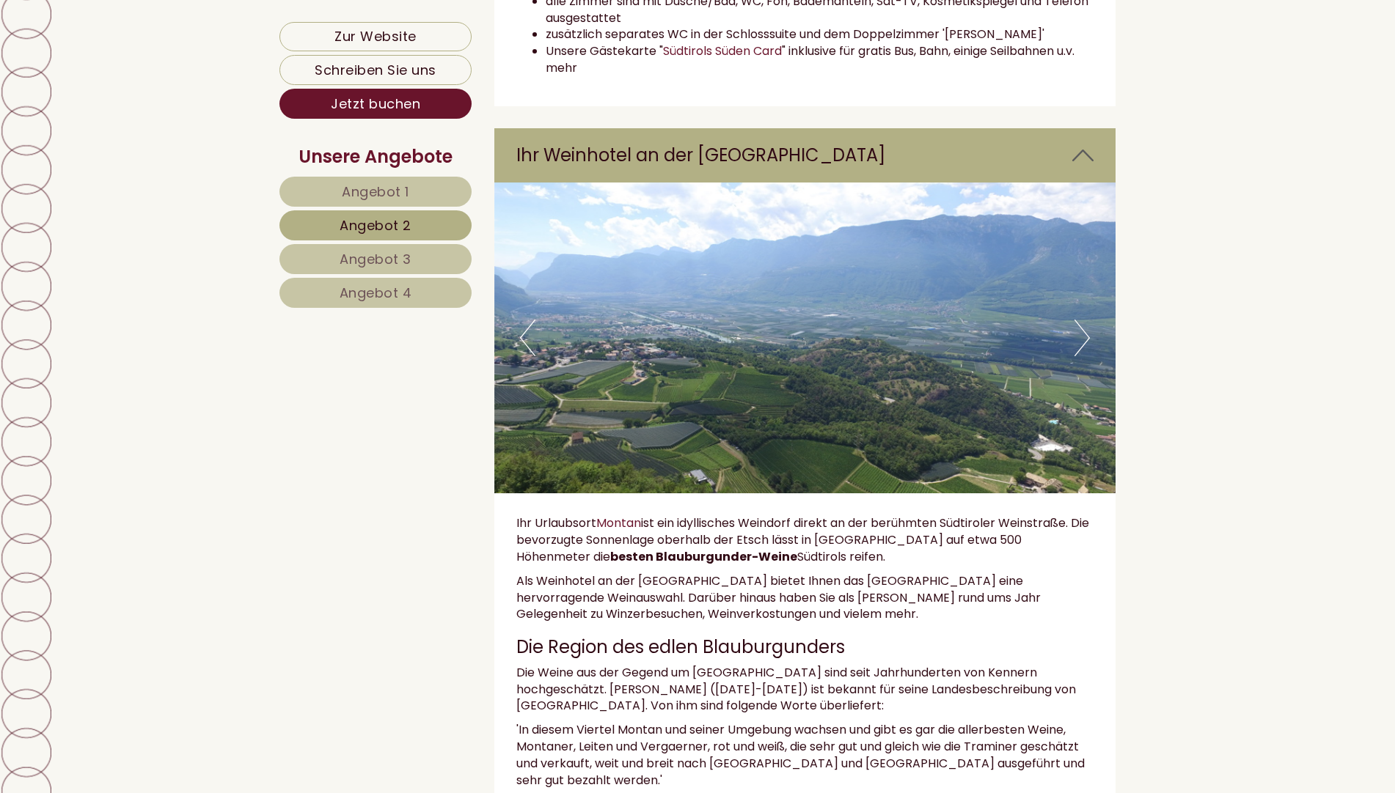
click at [1081, 356] on button "Next" at bounding box center [1081, 338] width 15 height 37
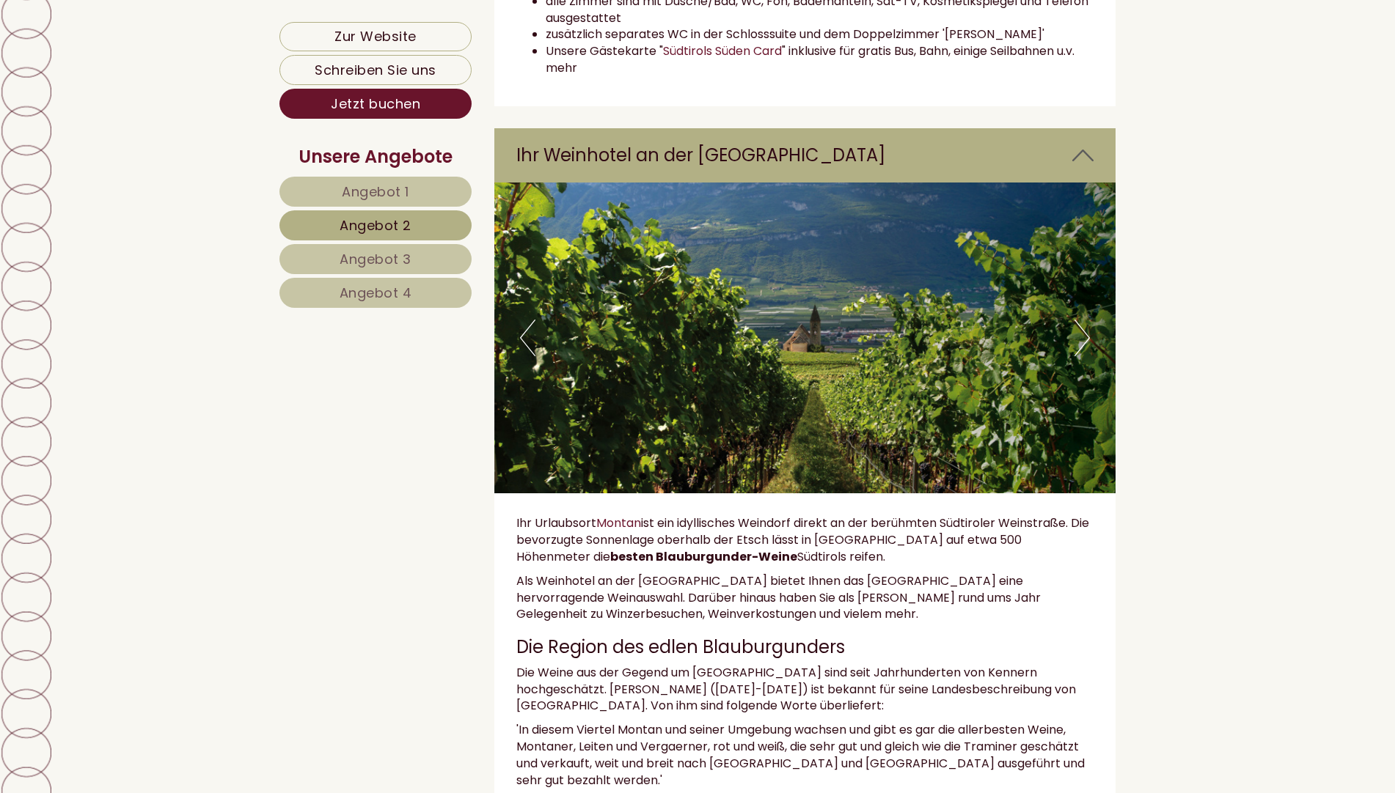
click at [1082, 352] on button "Next" at bounding box center [1081, 338] width 15 height 37
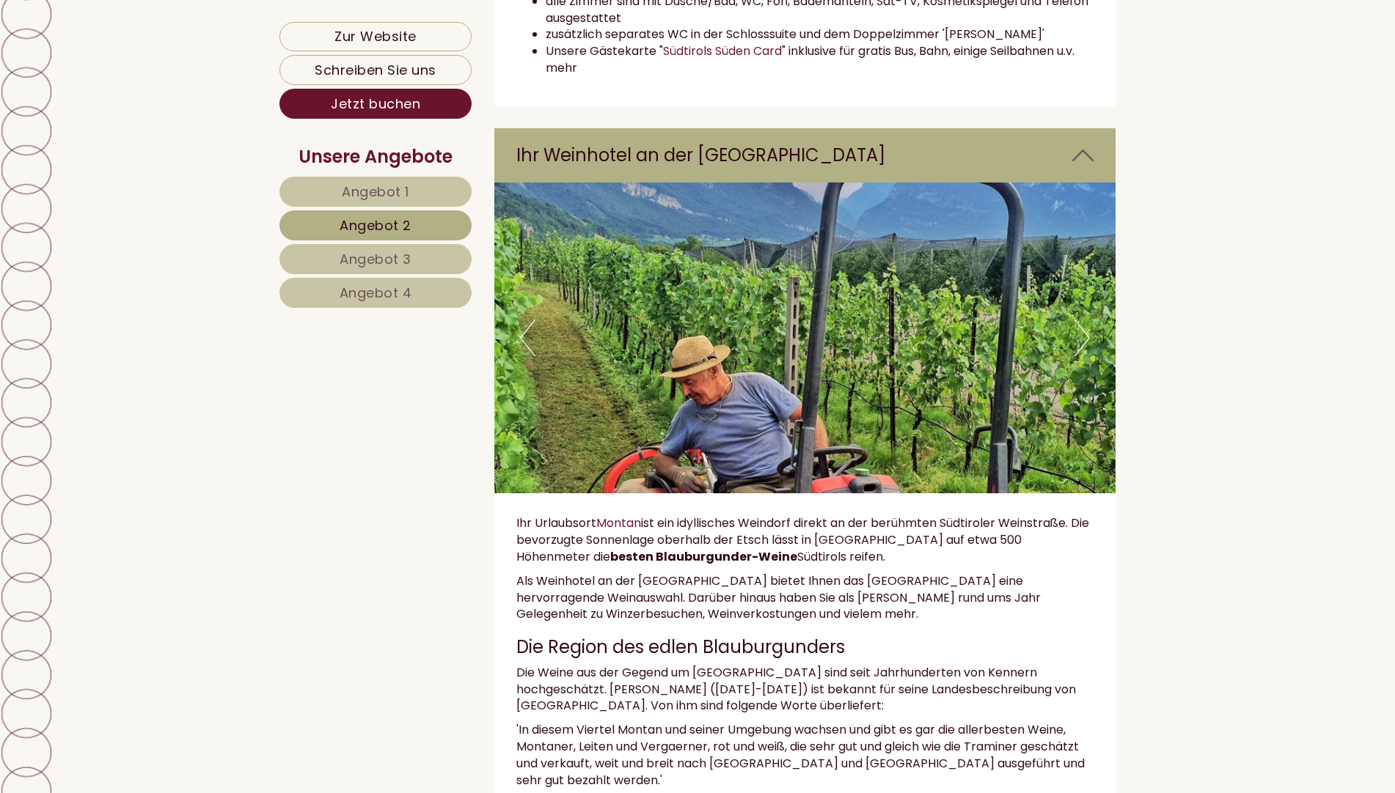
click at [1082, 352] on button "Next" at bounding box center [1081, 338] width 15 height 37
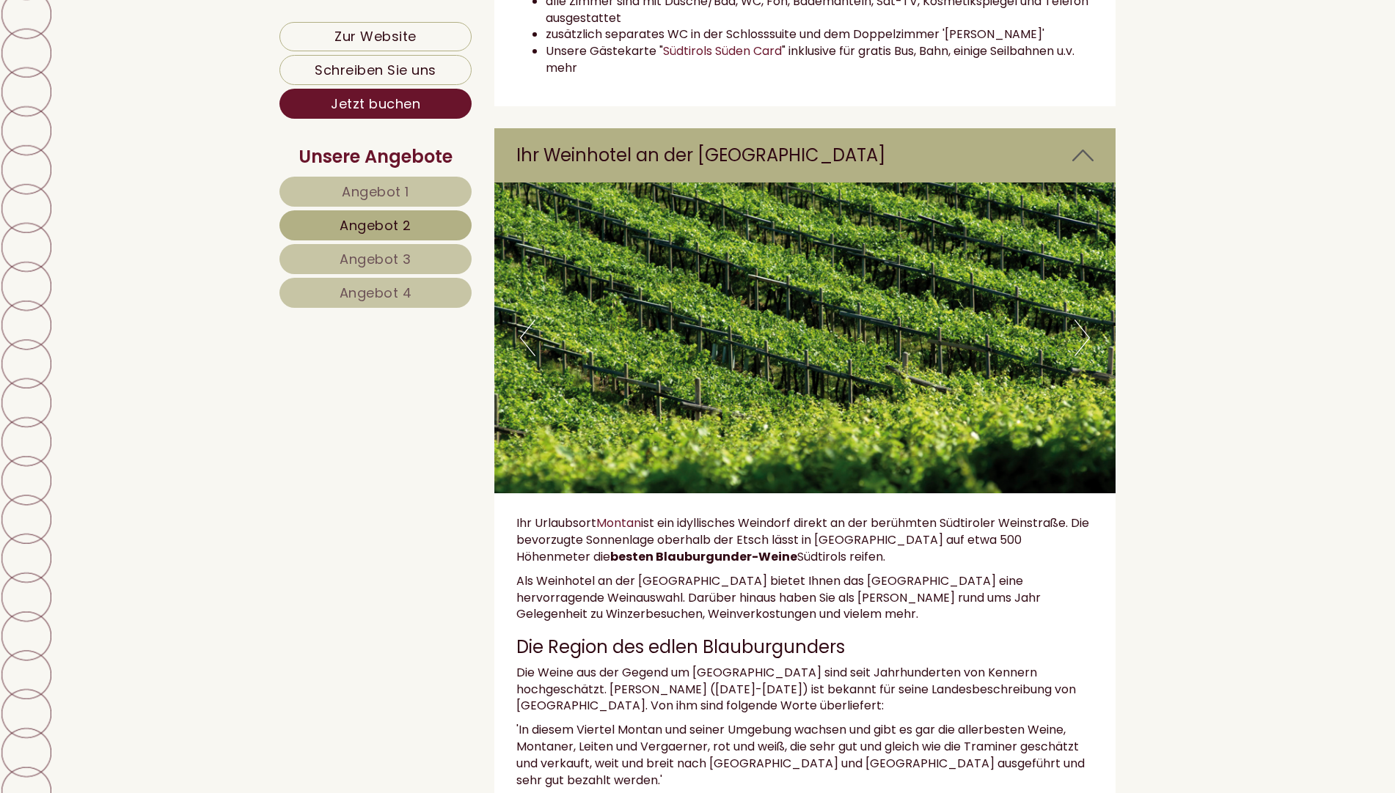
click at [1082, 352] on button "Next" at bounding box center [1081, 338] width 15 height 37
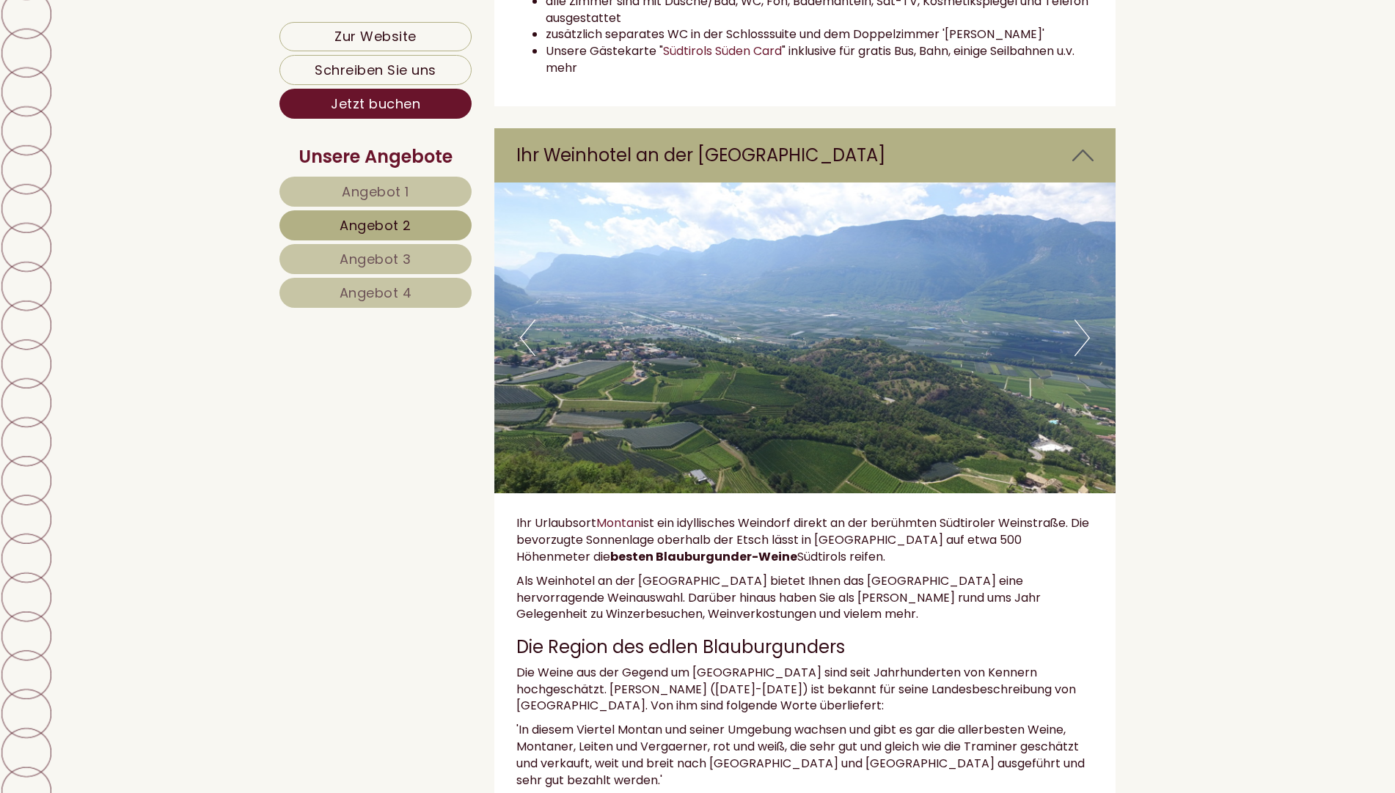
click at [1080, 352] on button "Next" at bounding box center [1081, 338] width 15 height 37
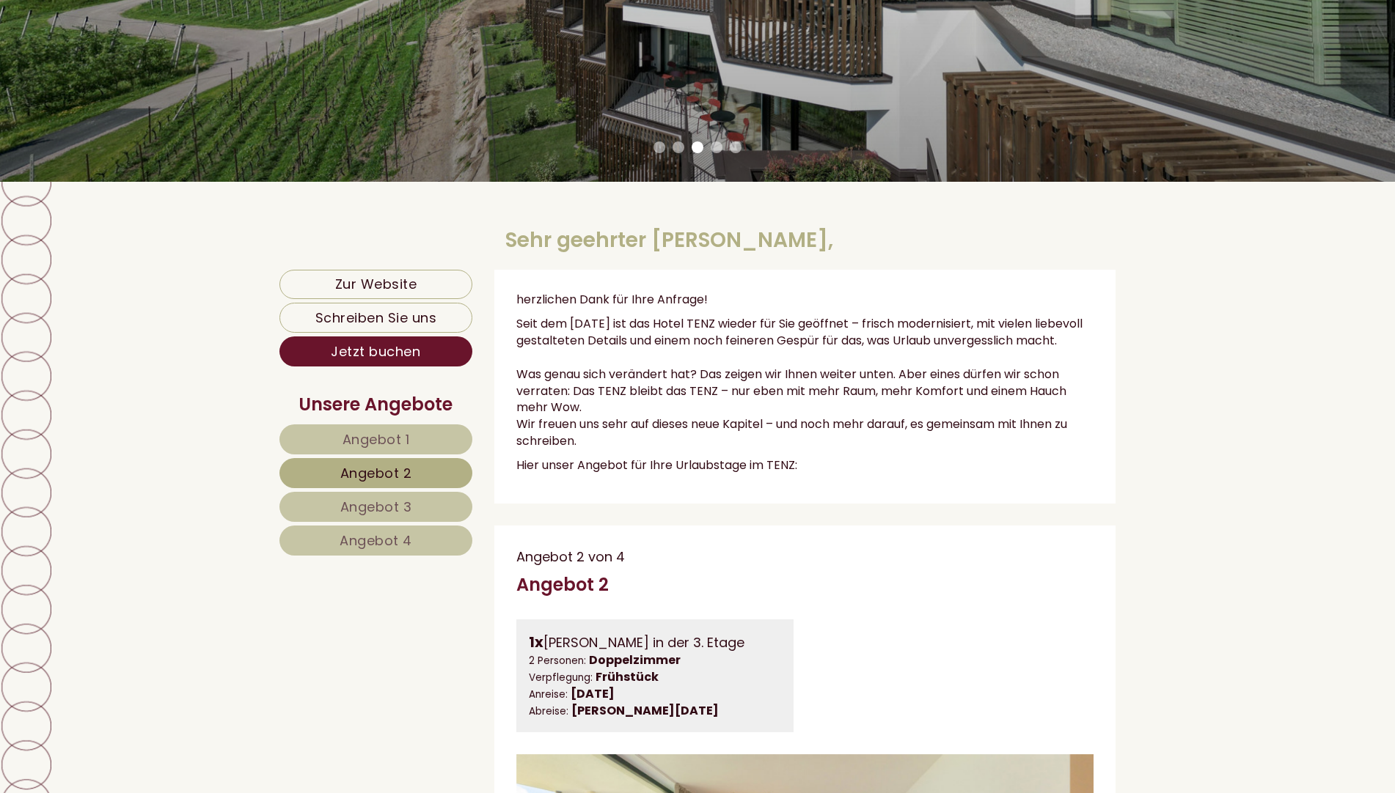
scroll to position [81, 0]
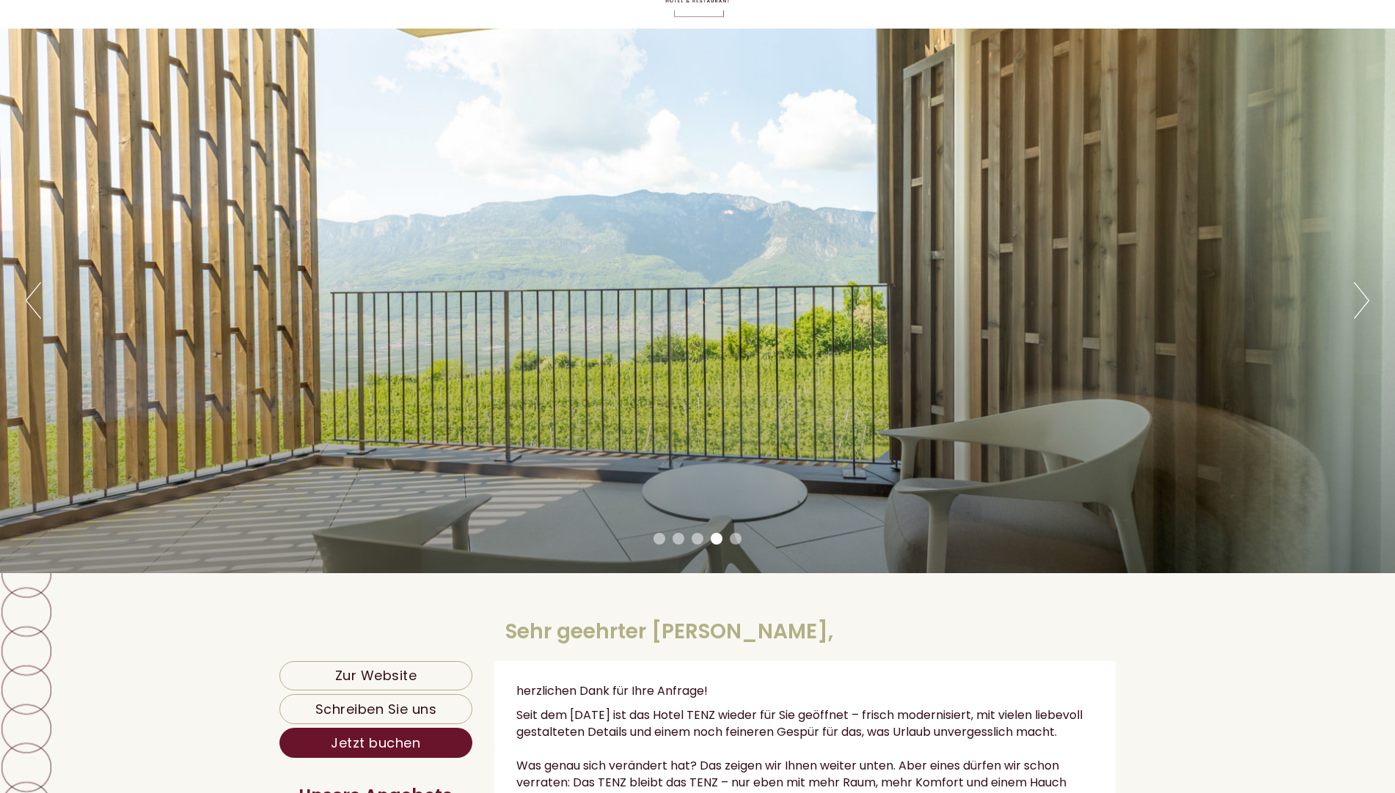
click at [1367, 302] on button "Next" at bounding box center [1361, 300] width 15 height 37
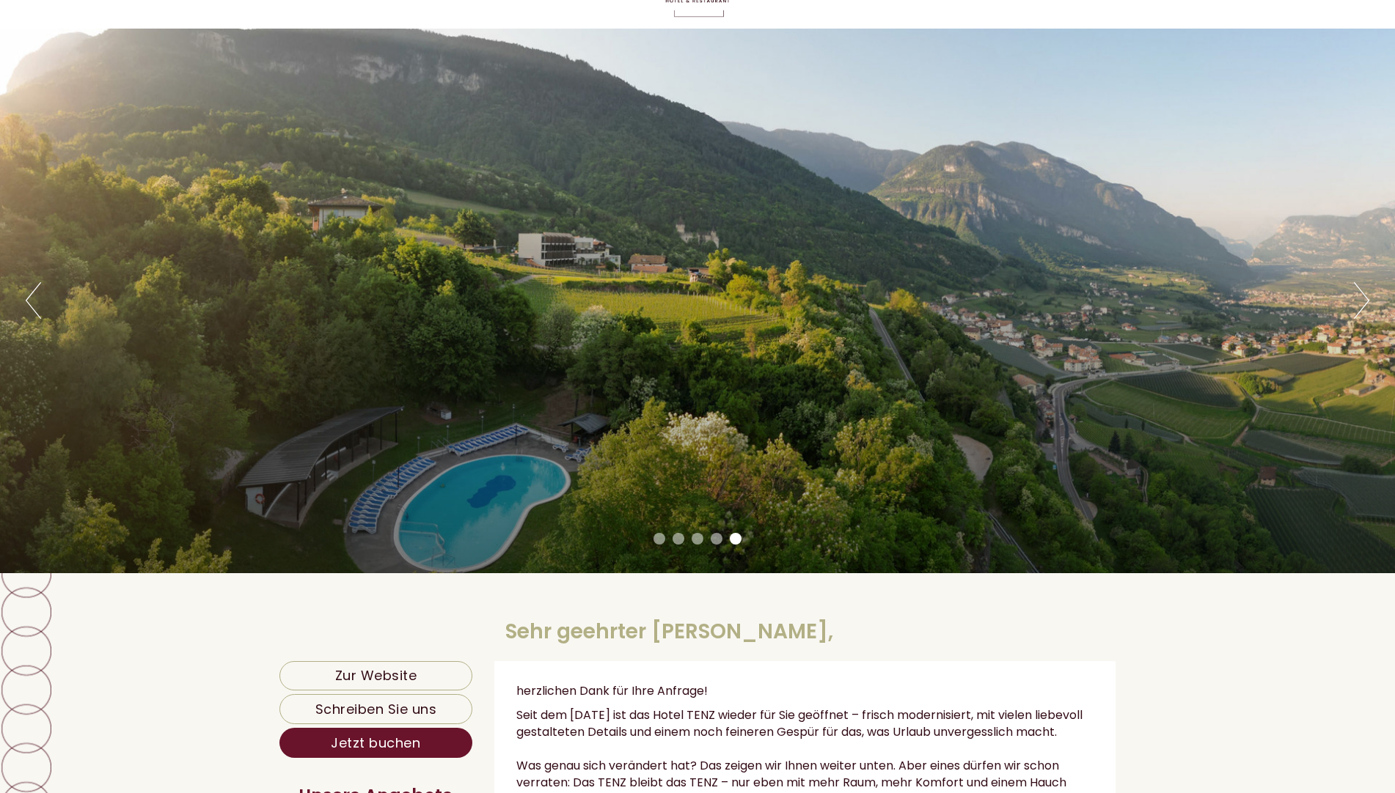
click at [1350, 298] on div "Previous Next 1 2 3 4 5" at bounding box center [697, 301] width 1395 height 545
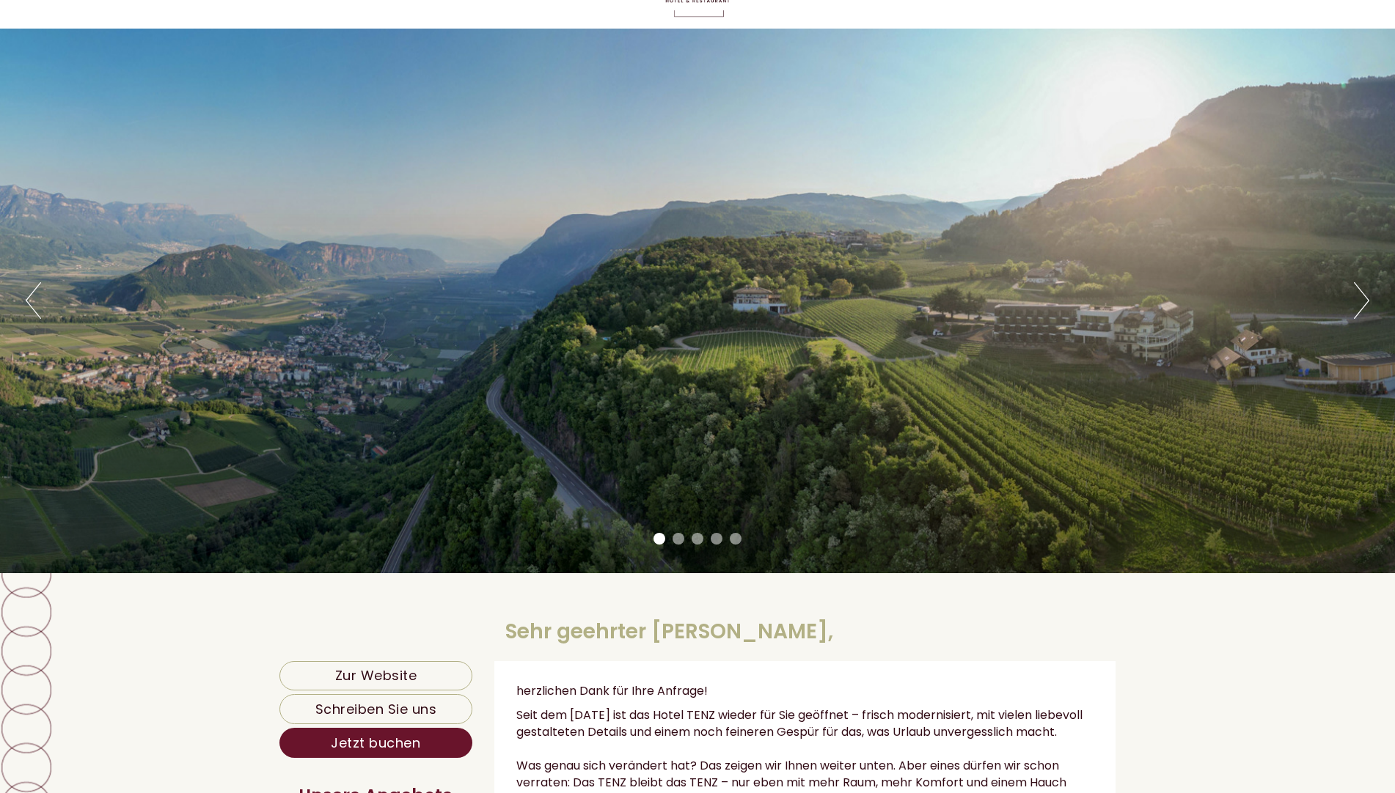
click at [1364, 302] on button "Next" at bounding box center [1361, 300] width 15 height 37
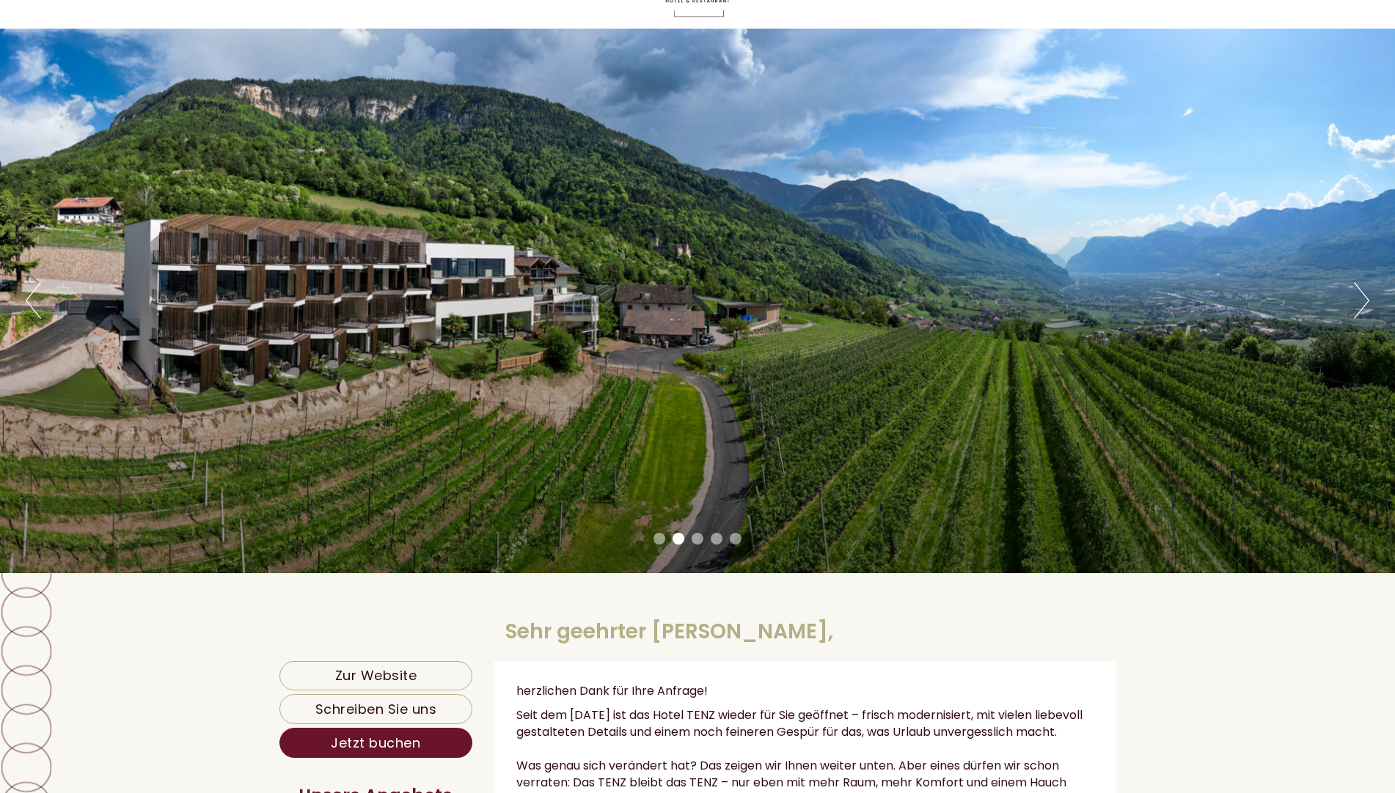
click at [1363, 302] on button "Next" at bounding box center [1361, 300] width 15 height 37
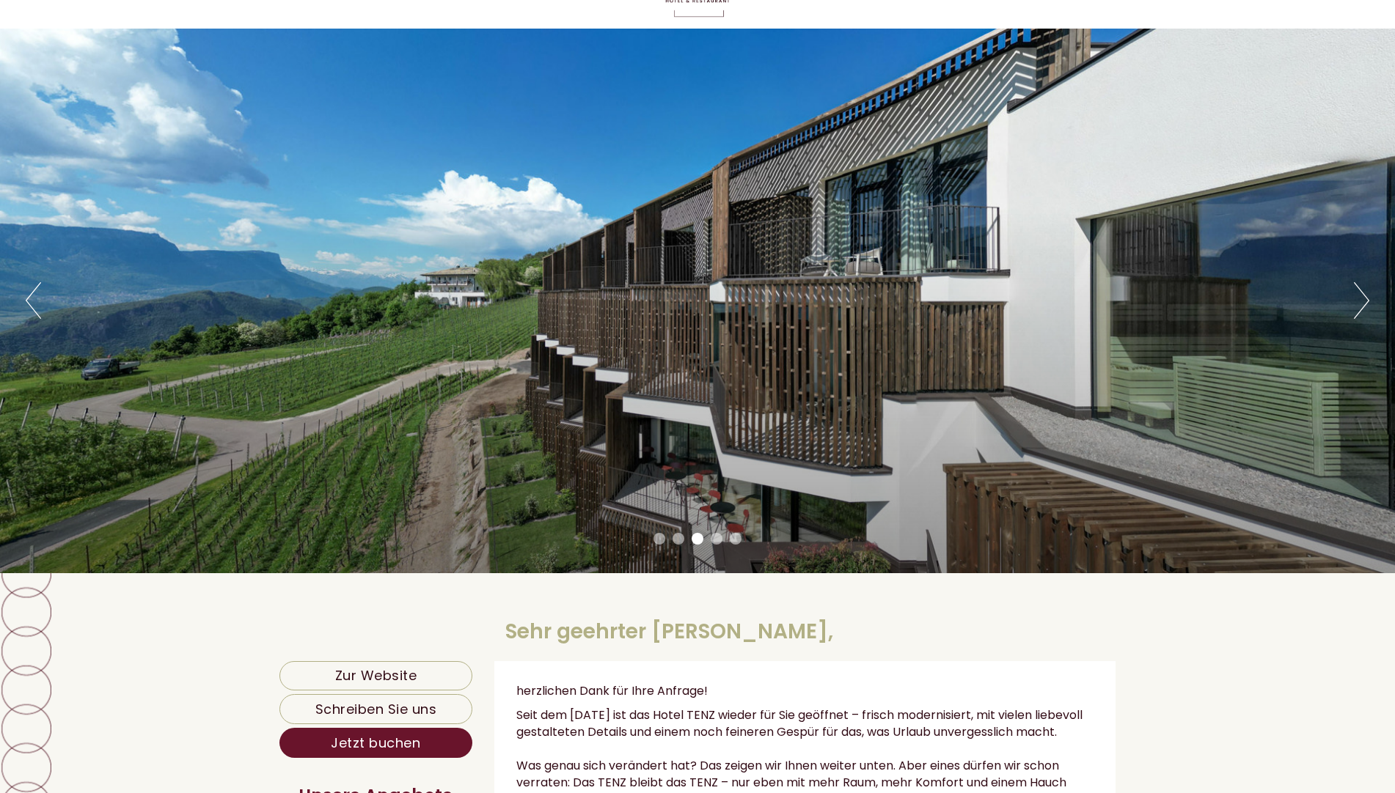
click at [1363, 302] on button "Next" at bounding box center [1361, 300] width 15 height 37
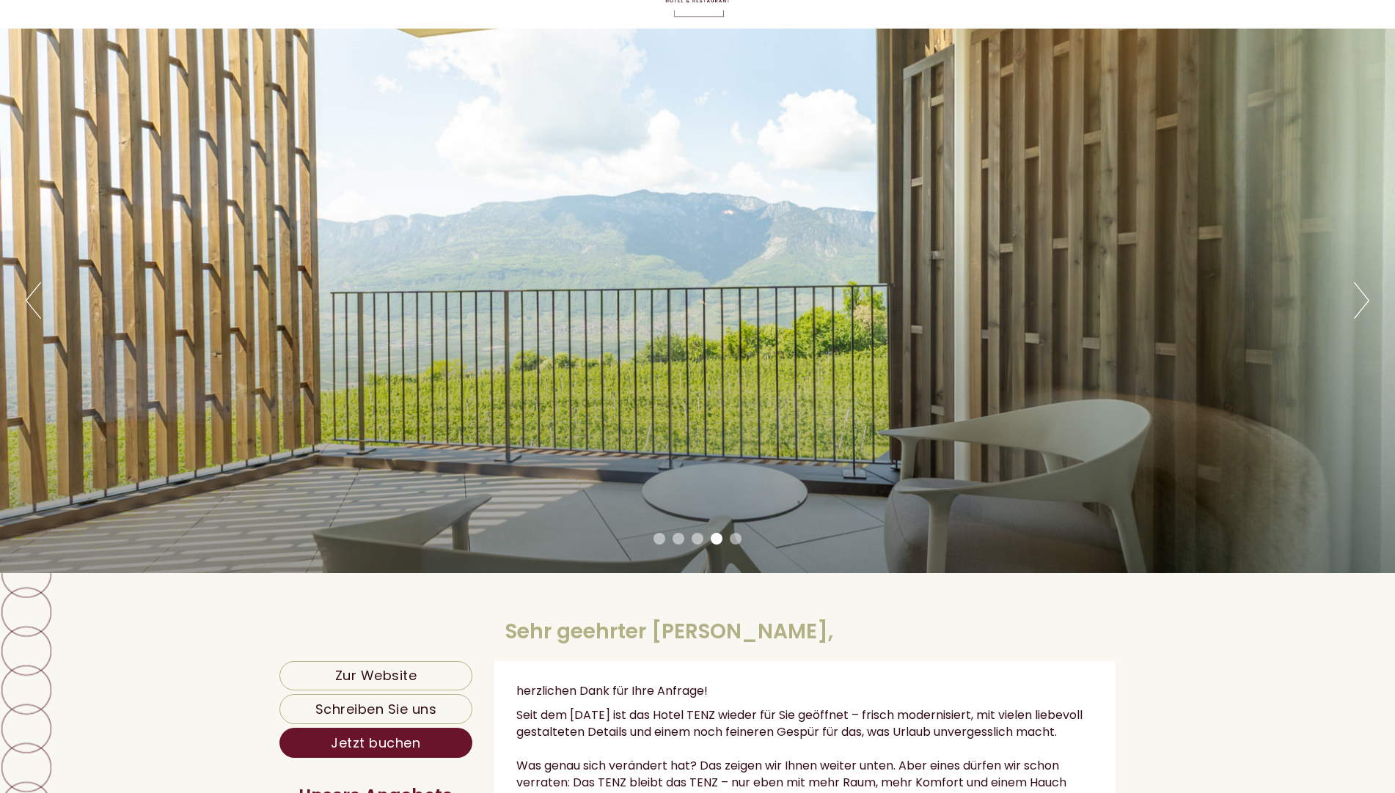
click at [1362, 302] on button "Next" at bounding box center [1361, 300] width 15 height 37
